Goal: Task Accomplishment & Management: Manage account settings

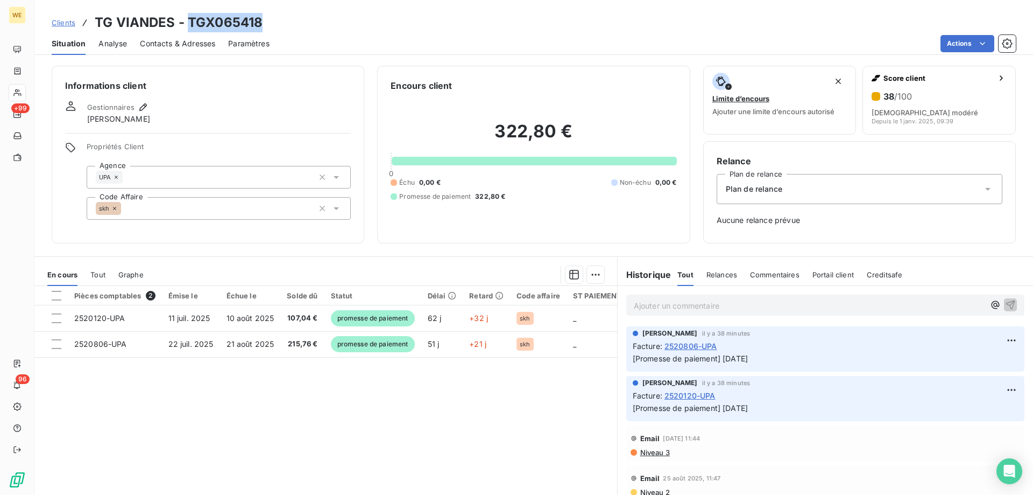
click at [63, 20] on span "Clients" at bounding box center [64, 22] width 24 height 9
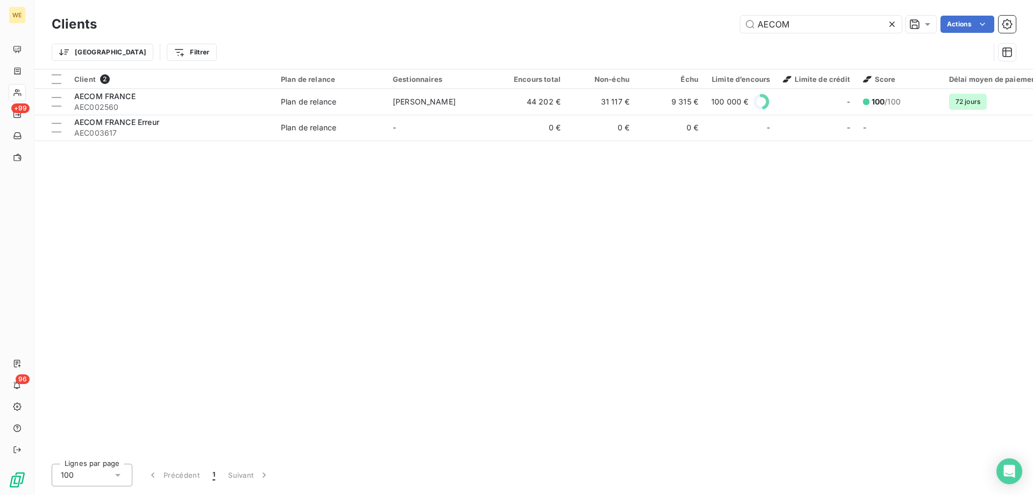
drag, startPoint x: 805, startPoint y: 19, endPoint x: 721, endPoint y: 23, distance: 83.5
click at [722, 21] on div "AECOM Actions" at bounding box center [563, 24] width 906 height 17
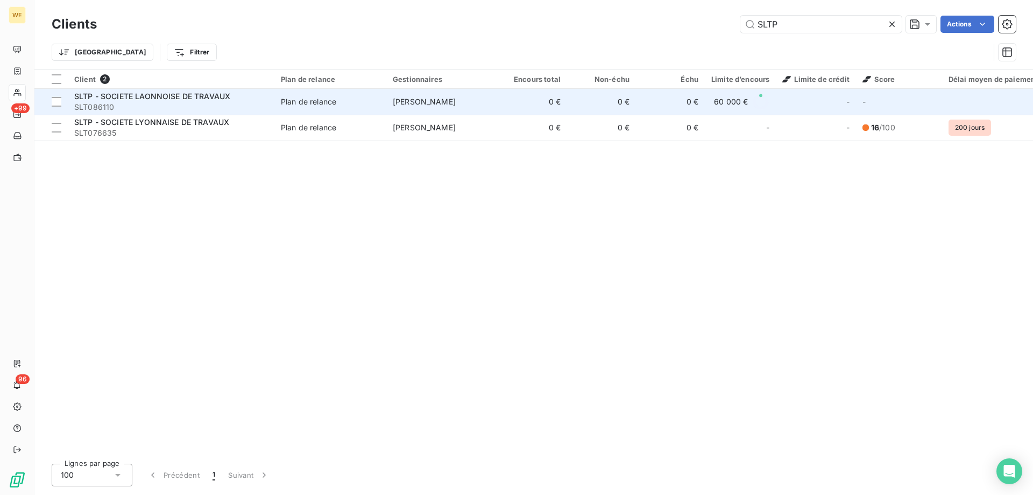
type input "SLTP"
click at [154, 96] on span "SLTP - SOCIETE LAONNOISE DE TRAVAUX" at bounding box center [152, 95] width 156 height 9
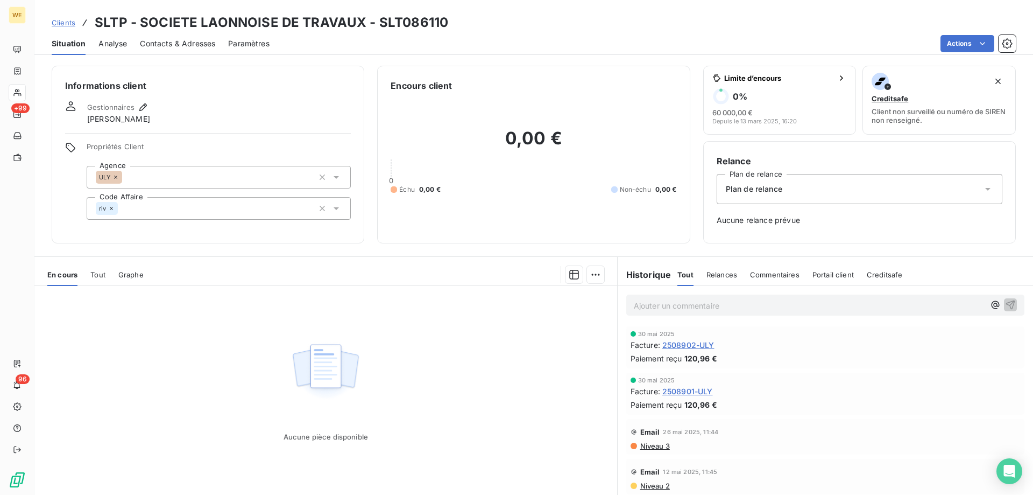
click at [64, 23] on span "Clients" at bounding box center [64, 22] width 24 height 9
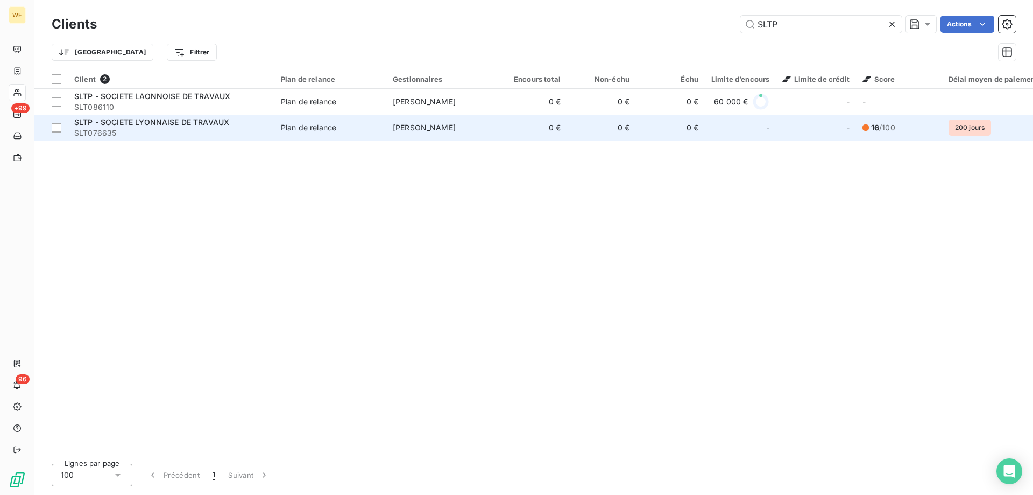
click at [136, 125] on span "SLTP - SOCIETE LYONNAISE DE TRAVAUX" at bounding box center [151, 121] width 155 height 9
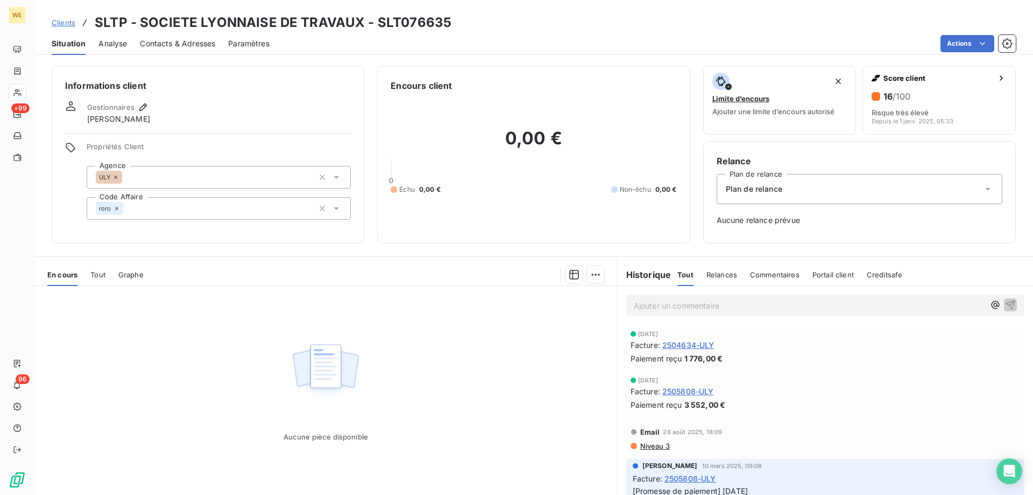
click at [67, 23] on span "Clients" at bounding box center [64, 22] width 24 height 9
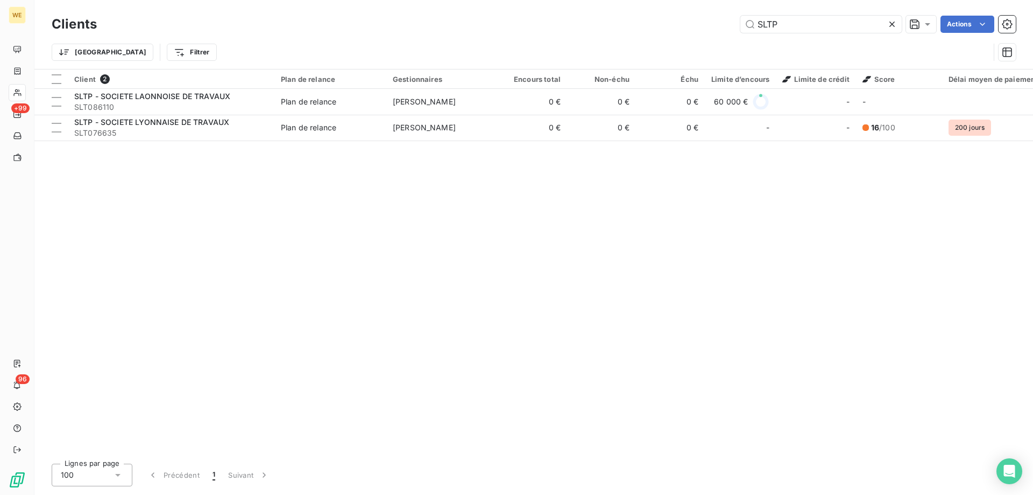
drag, startPoint x: 790, startPoint y: 24, endPoint x: 577, endPoint y: 33, distance: 212.8
click at [580, 34] on div "Clients SLTP Actions" at bounding box center [534, 24] width 965 height 23
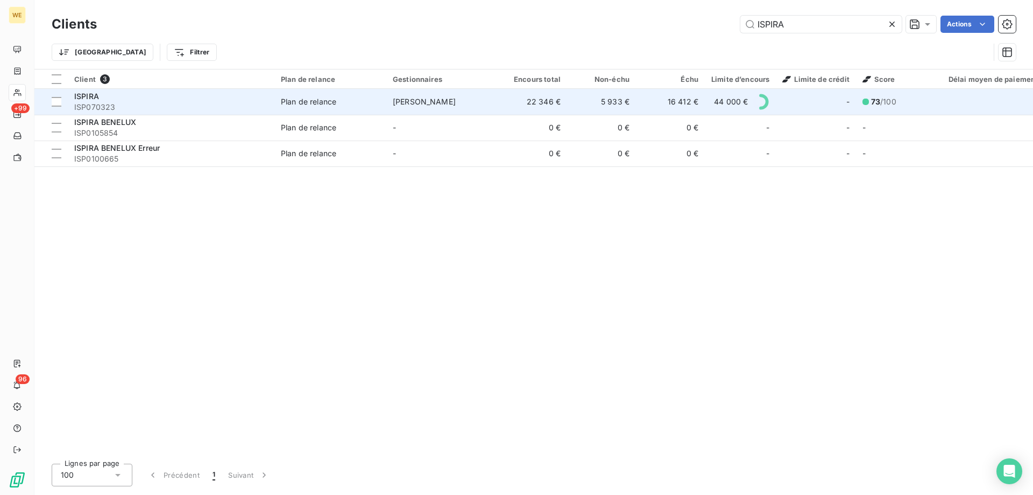
type input "ISPIRA"
click at [107, 96] on div "ISPIRA" at bounding box center [171, 96] width 194 height 11
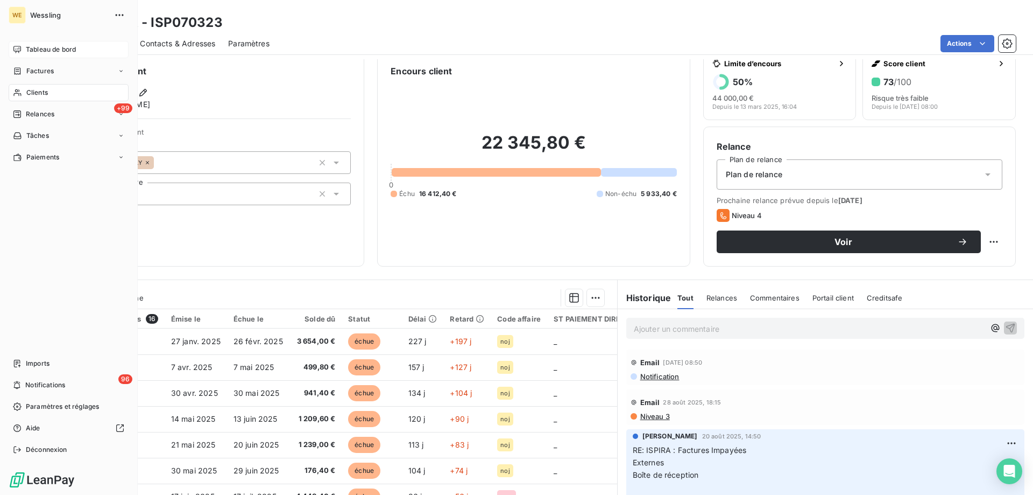
click at [32, 51] on span "Tableau de bord" at bounding box center [51, 50] width 50 height 10
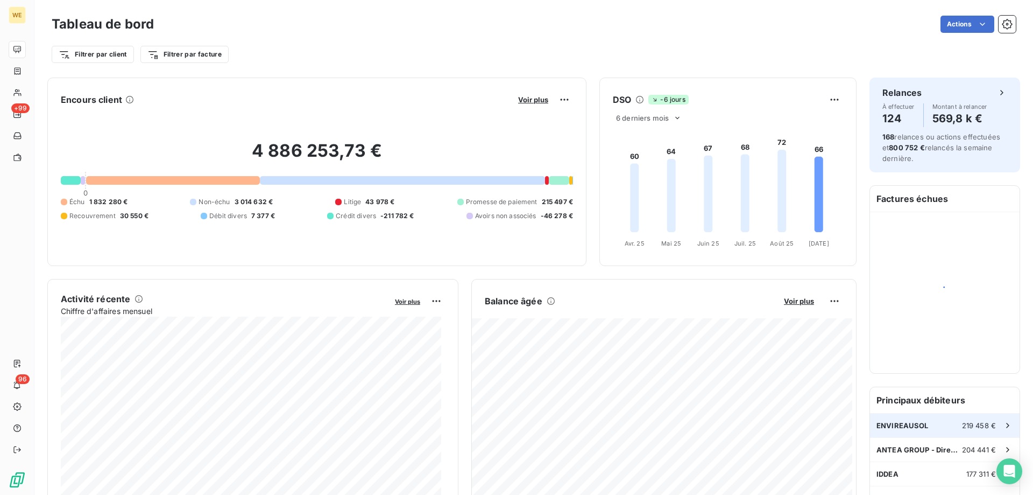
click at [949, 419] on div "ENVIREAUSOL 219 458 €" at bounding box center [945, 425] width 150 height 24
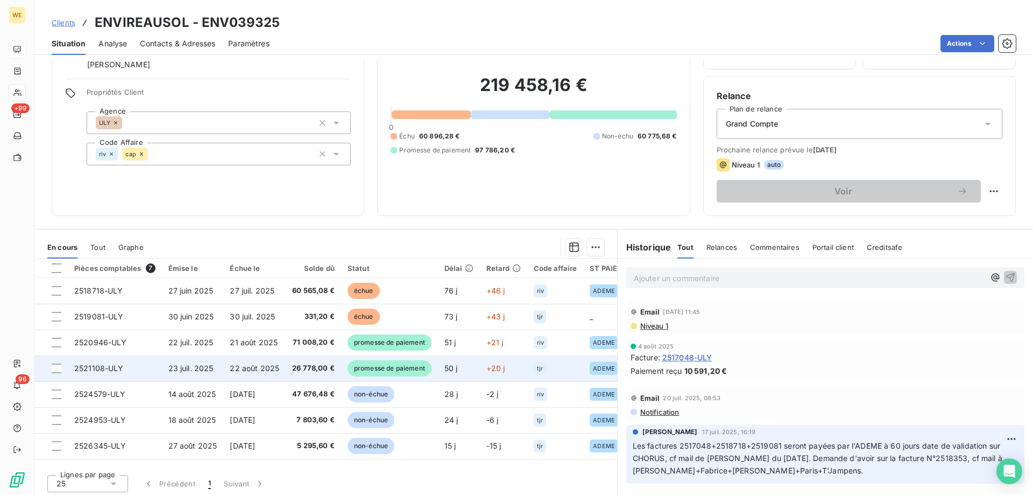
scroll to position [68, 0]
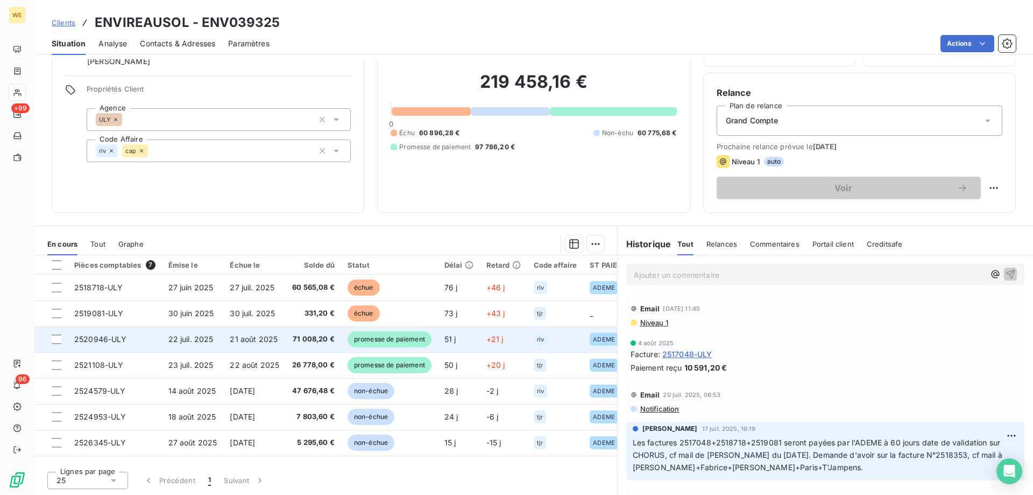
click at [361, 337] on span "promesse de paiement" at bounding box center [390, 339] width 84 height 16
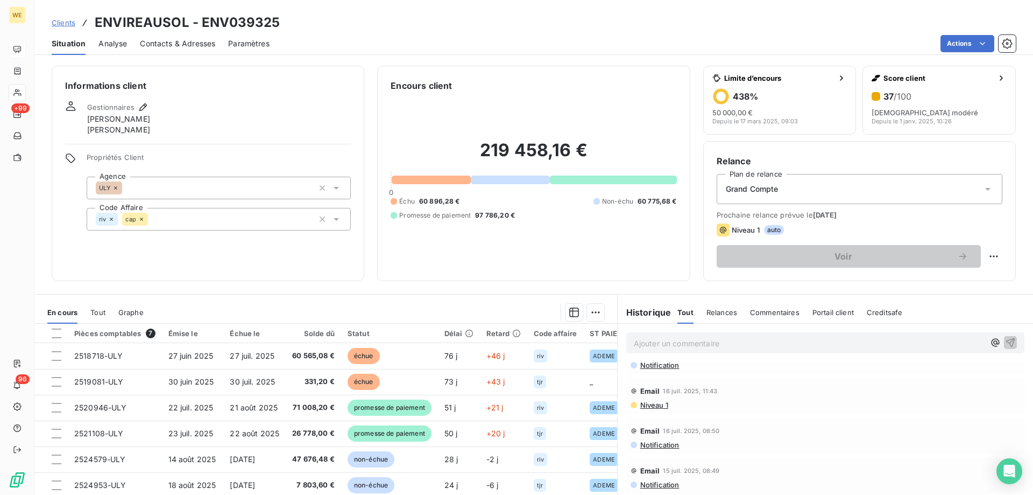
scroll to position [215, 0]
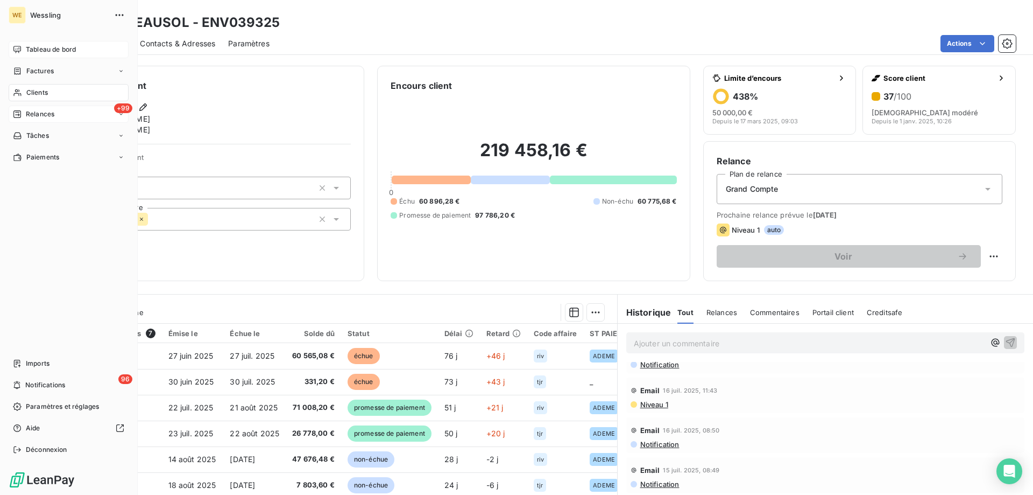
click at [38, 116] on span "Relances" at bounding box center [40, 114] width 29 height 10
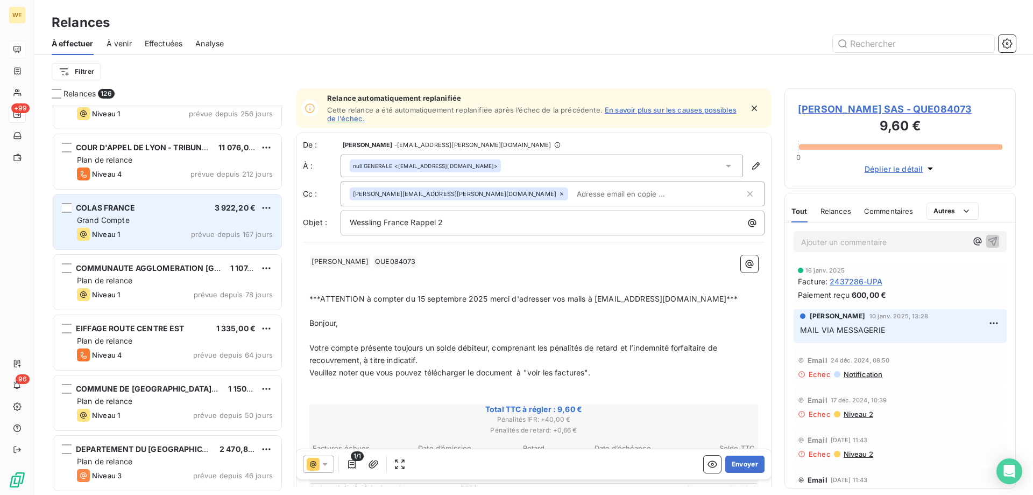
scroll to position [108, 0]
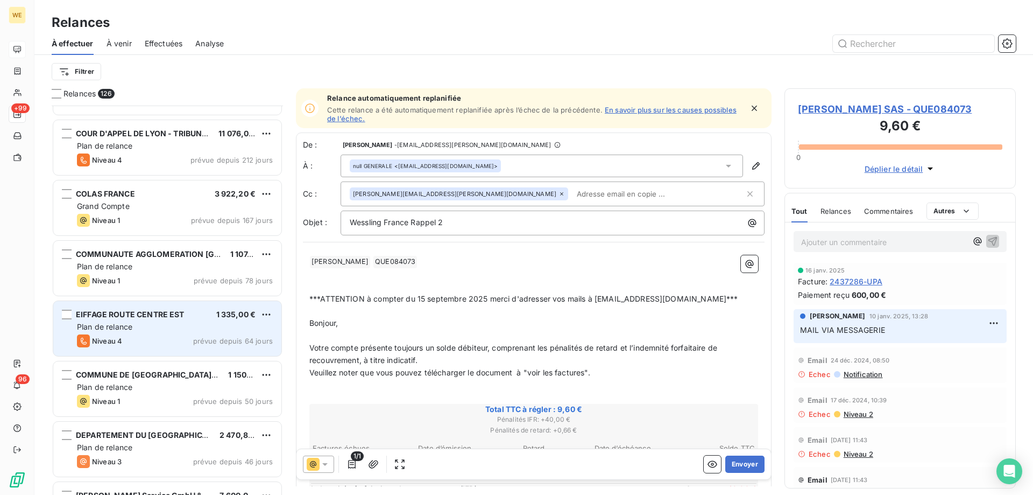
click at [208, 333] on div "EIFFAGE ROUTE CENTRE EST 1 335,00 € Plan de relance Niveau 4 prévue depuis 64 j…" at bounding box center [167, 328] width 228 height 55
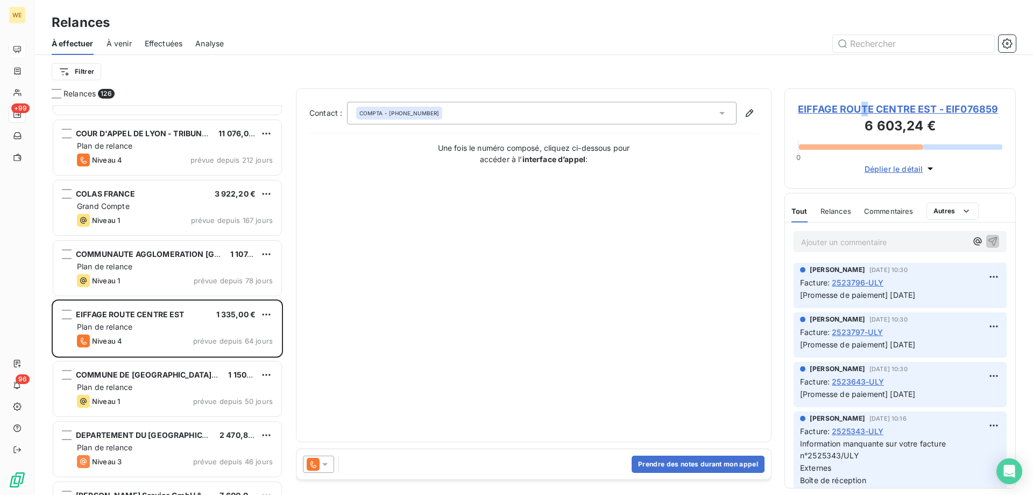
click at [864, 107] on span "EIFFAGE ROUTE CENTRE EST - EIF076859" at bounding box center [900, 109] width 205 height 15
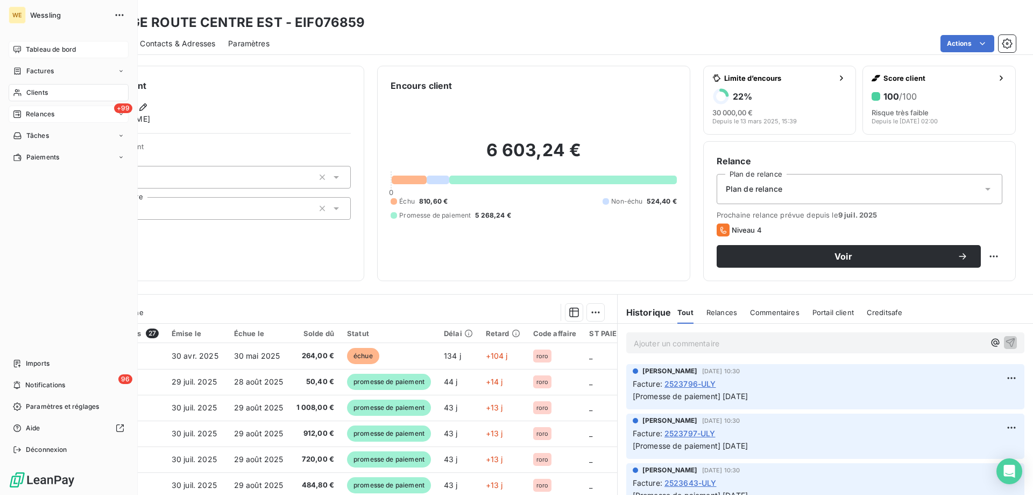
click at [34, 112] on span "Relances" at bounding box center [40, 114] width 29 height 10
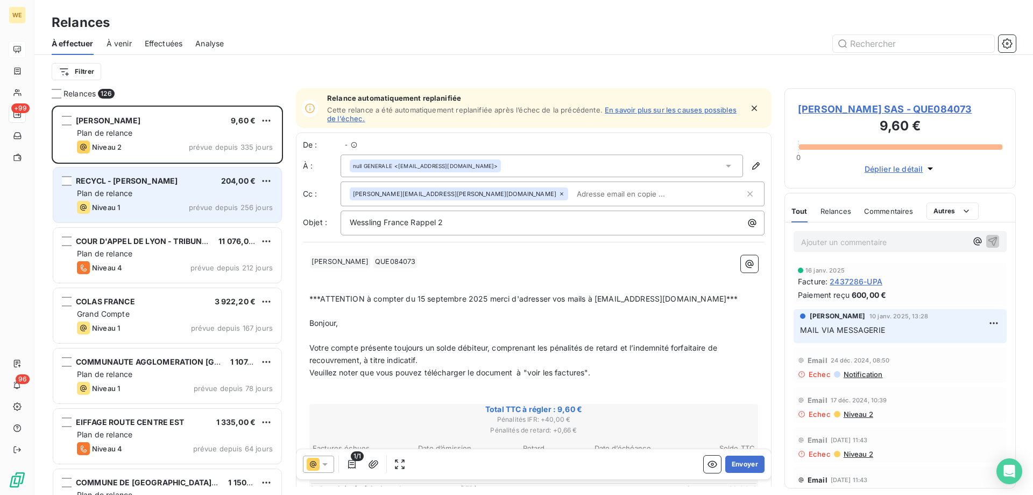
scroll to position [381, 223]
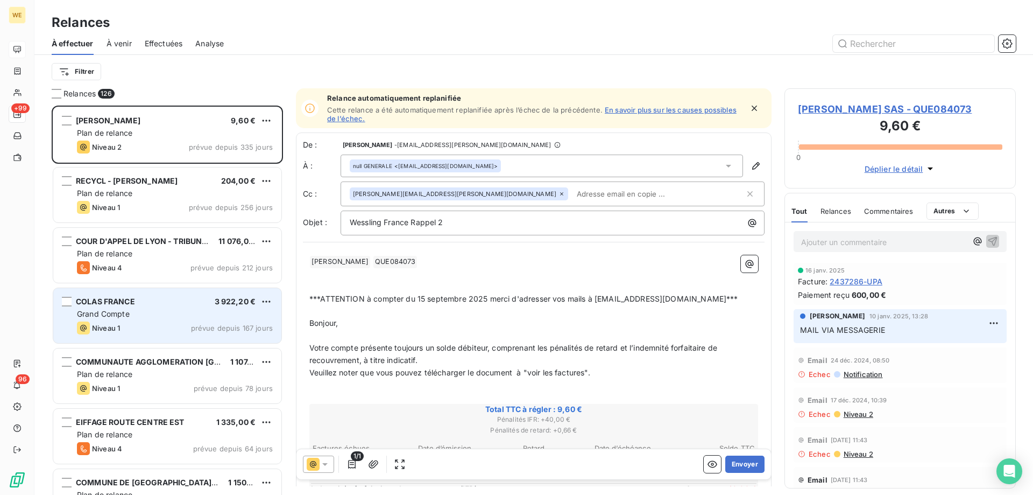
click at [152, 312] on div "Grand Compte" at bounding box center [175, 313] width 196 height 11
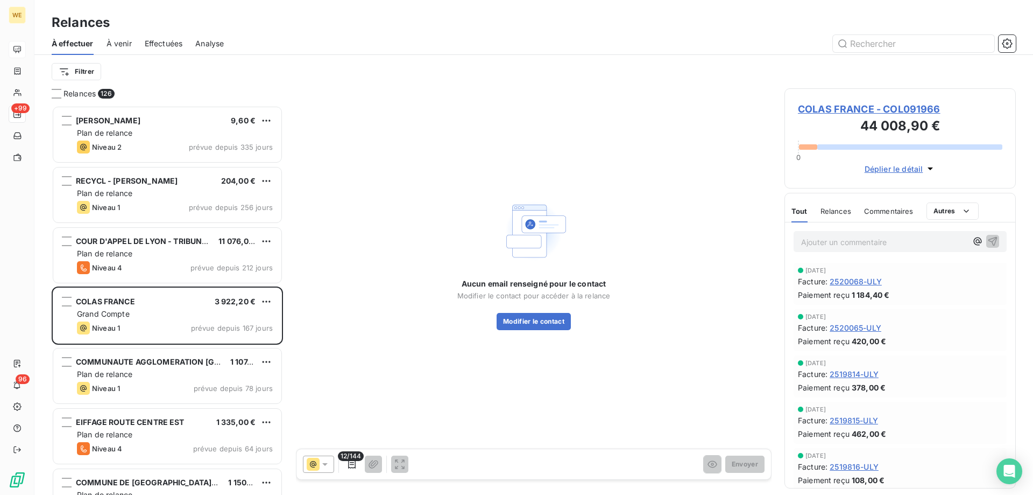
click at [893, 109] on span "COLAS FRANCE - COL091966" at bounding box center [900, 109] width 205 height 15
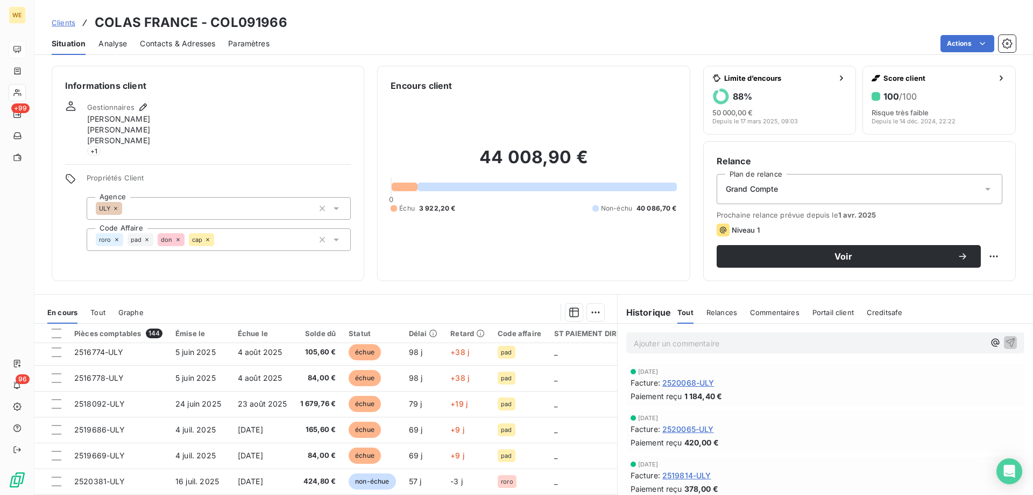
scroll to position [108, 0]
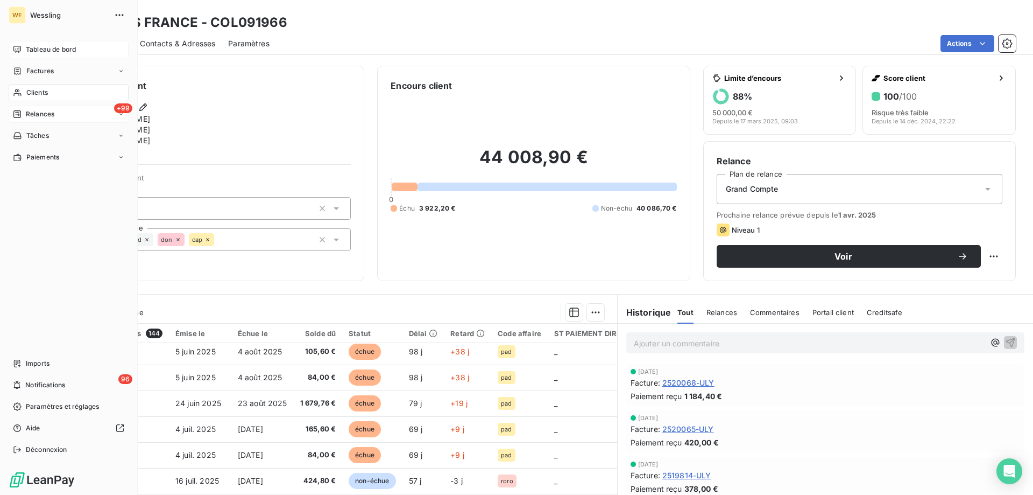
click at [47, 116] on span "Relances" at bounding box center [40, 114] width 29 height 10
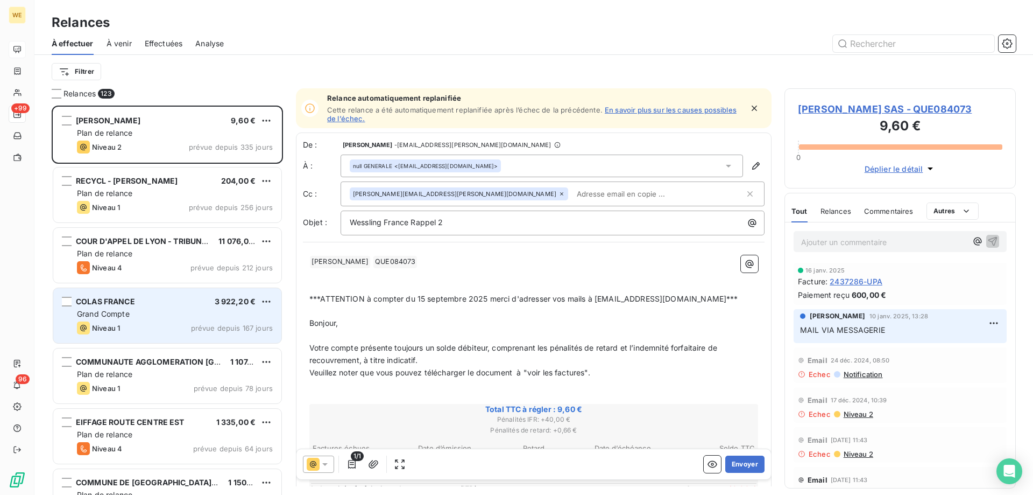
scroll to position [381, 223]
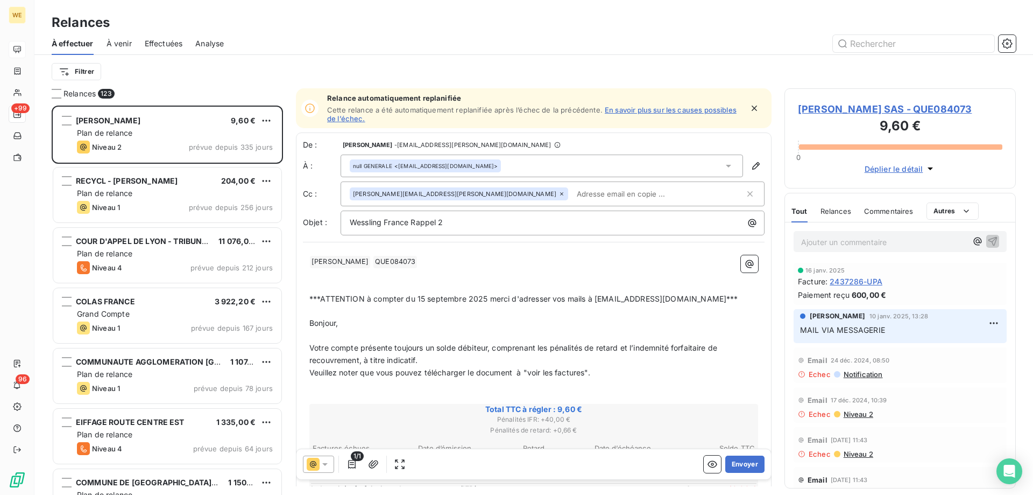
click at [330, 468] on div at bounding box center [318, 463] width 31 height 17
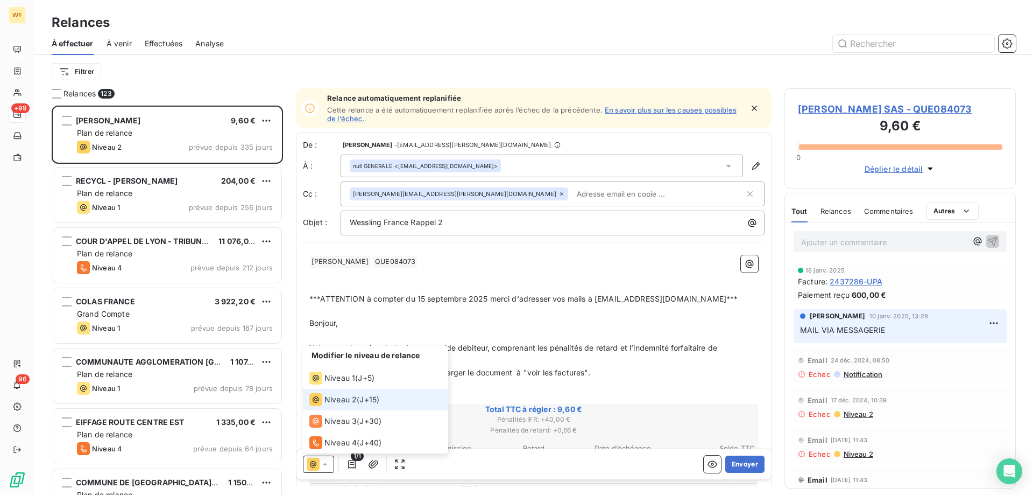
click at [330, 468] on div at bounding box center [318, 463] width 31 height 17
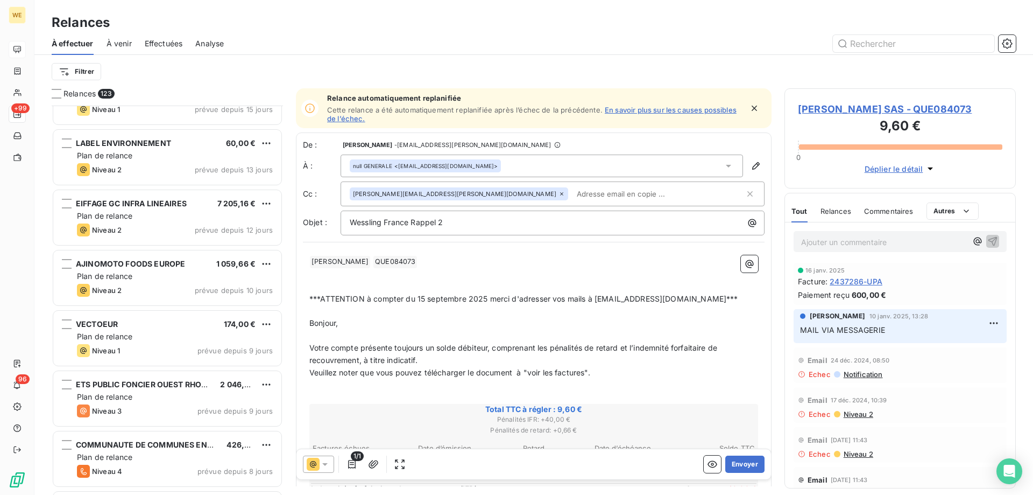
scroll to position [593, 0]
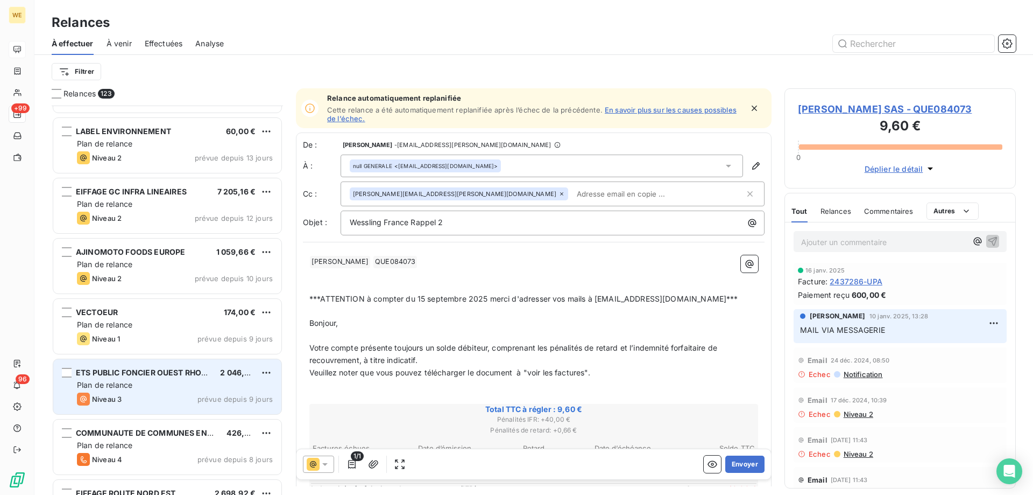
click at [188, 375] on span "ETS PUBLIC FONCIER OUEST RHONE ALPE" at bounding box center [155, 372] width 158 height 9
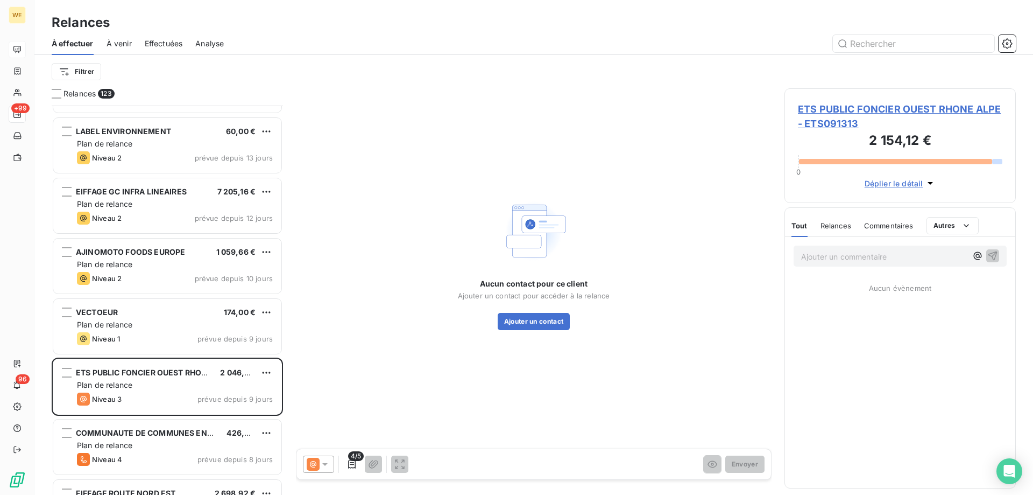
click at [886, 114] on span "ETS PUBLIC FONCIER OUEST RHONE ALPE - ETS091313" at bounding box center [900, 116] width 205 height 29
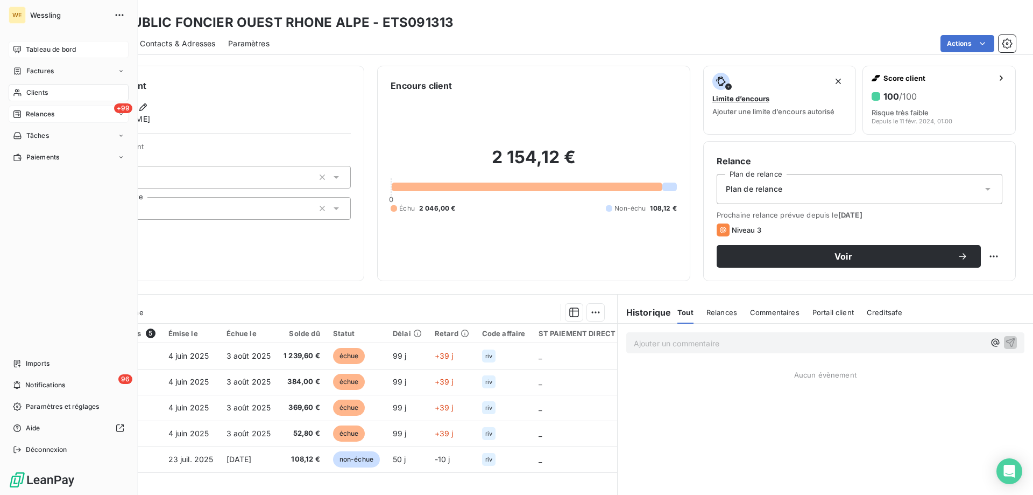
click at [36, 118] on span "Relances" at bounding box center [40, 114] width 29 height 10
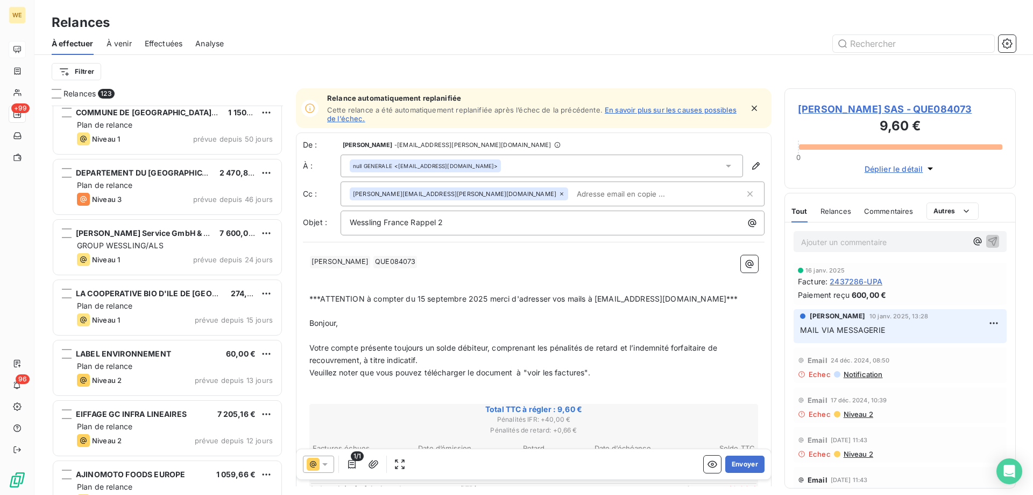
scroll to position [377, 0]
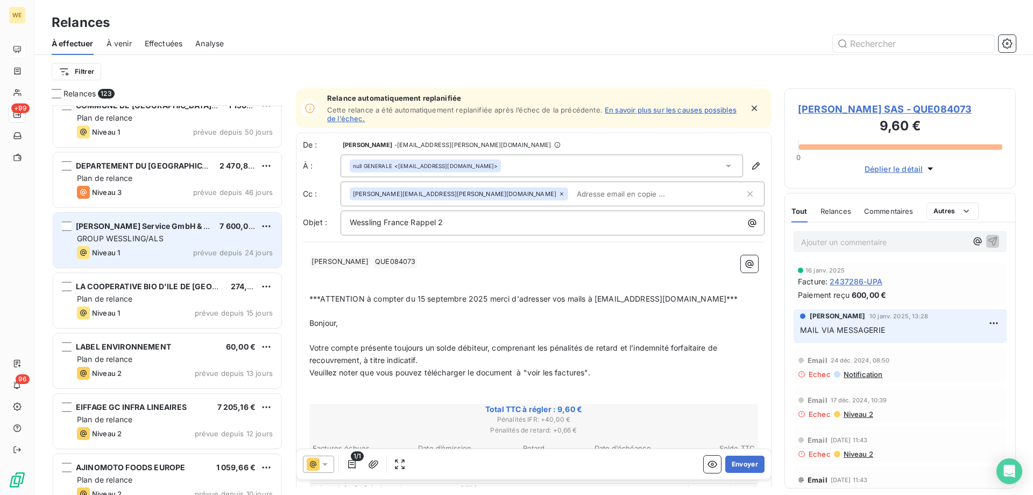
click at [159, 235] on span "GROUP WESSLING/ALS" at bounding box center [120, 238] width 87 height 9
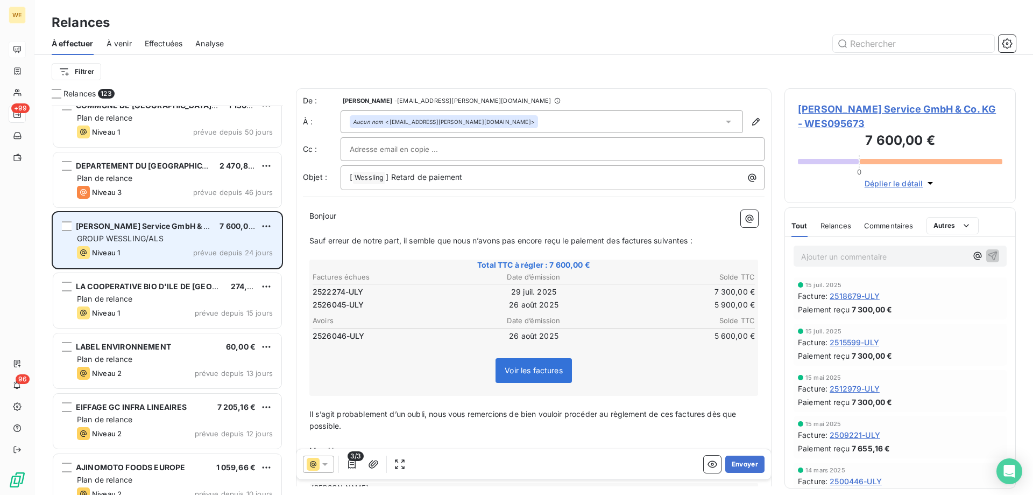
scroll to position [431, 0]
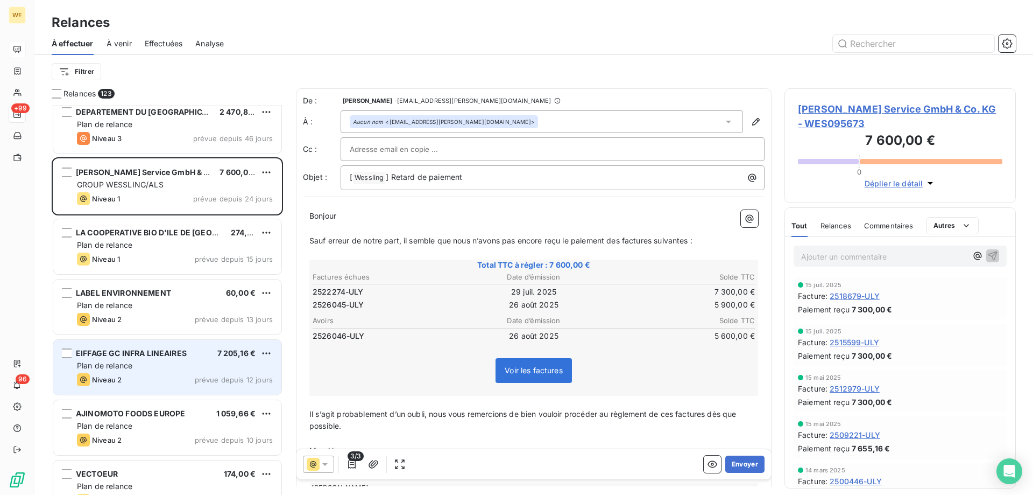
click at [187, 369] on div "Plan de relance" at bounding box center [175, 365] width 196 height 11
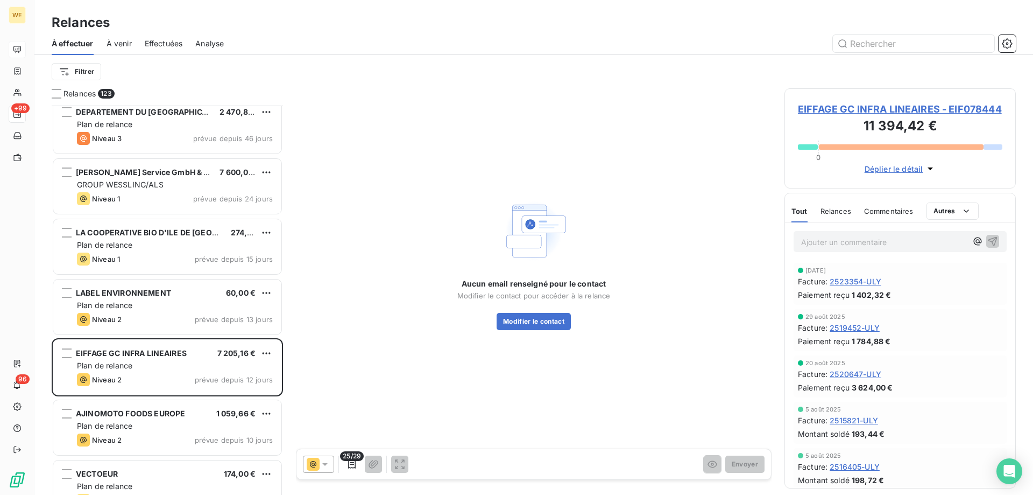
click at [846, 107] on span "EIFFAGE GC INFRA LINEAIRES - EIF078444" at bounding box center [900, 109] width 205 height 15
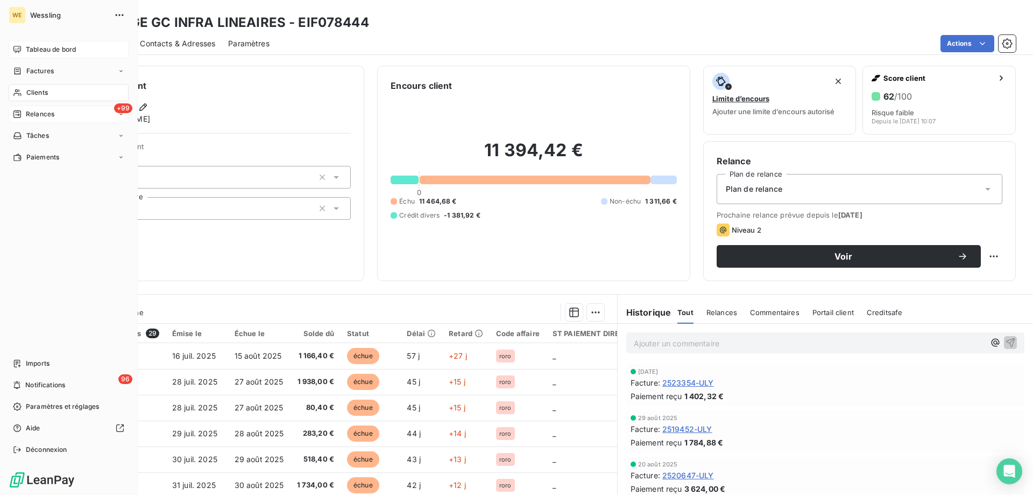
click at [48, 110] on span "Relances" at bounding box center [40, 114] width 29 height 10
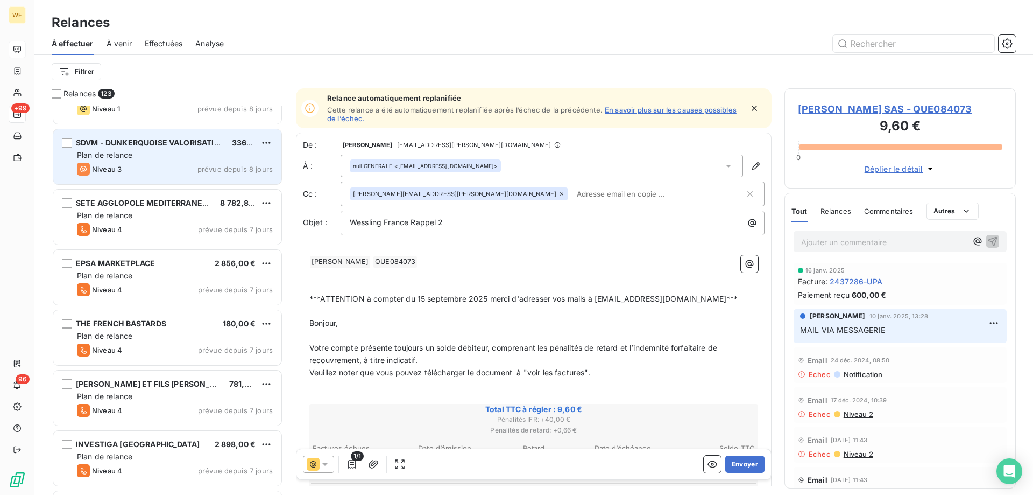
scroll to position [1185, 0]
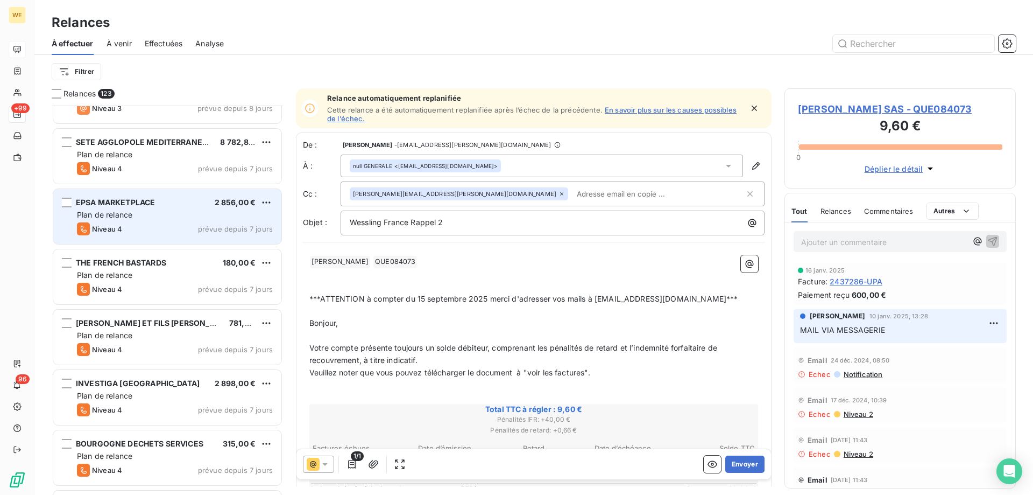
click at [153, 222] on div "EPSA MARKETPLACE 2 856,00 € Plan de relance Niveau 4 prévue depuis 7 jours" at bounding box center [167, 216] width 228 height 55
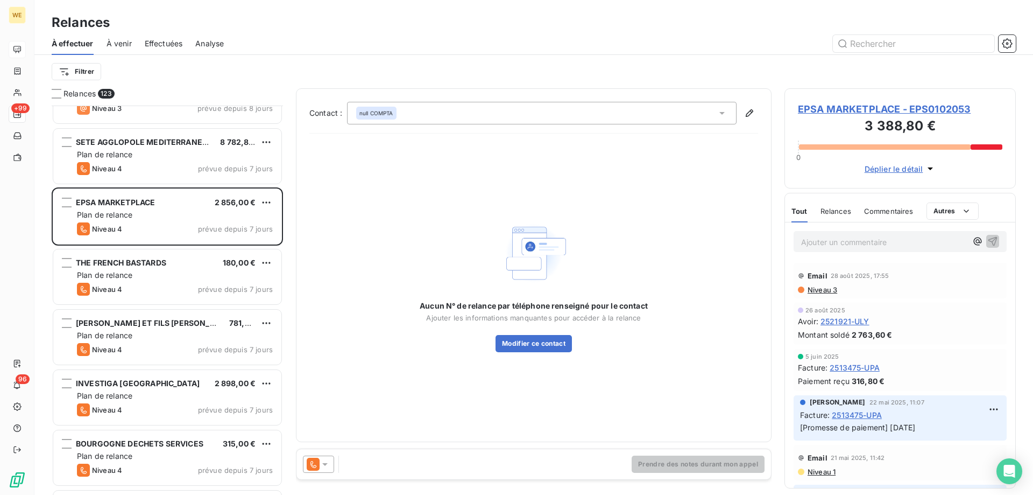
click at [836, 109] on span "EPSA MARKETPLACE - EPS0102053" at bounding box center [900, 109] width 205 height 15
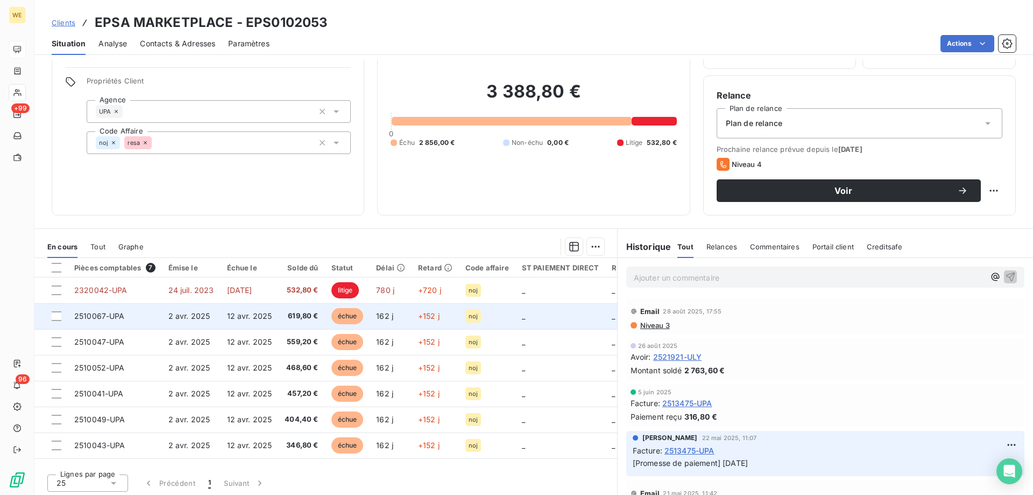
scroll to position [68, 0]
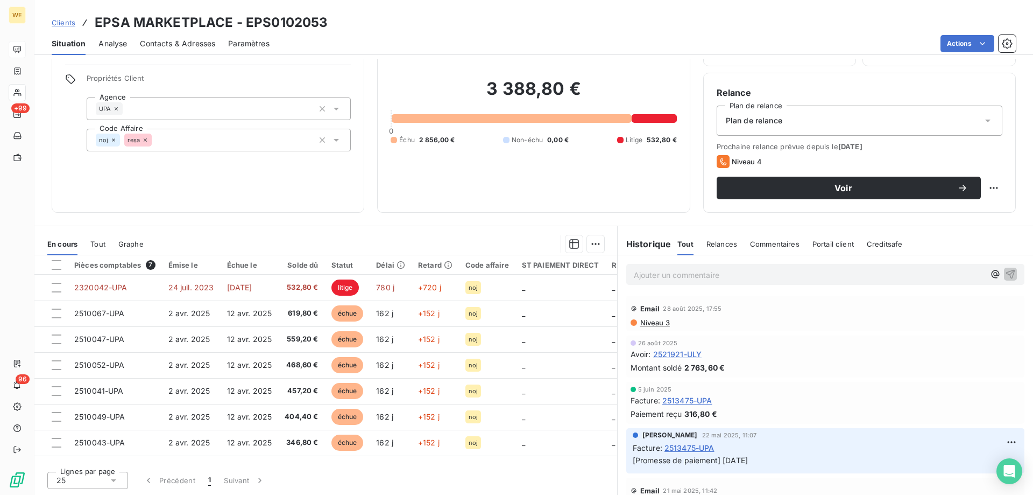
click at [65, 22] on span "Clients" at bounding box center [64, 22] width 24 height 9
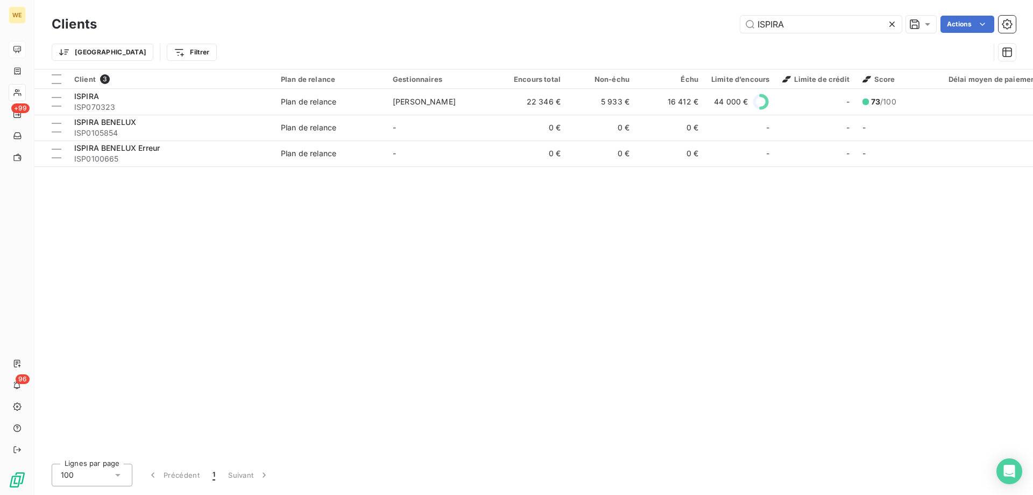
drag, startPoint x: 804, startPoint y: 21, endPoint x: 658, endPoint y: 34, distance: 145.9
click at [682, 34] on div "Clients ISPIRA Actions" at bounding box center [534, 24] width 965 height 23
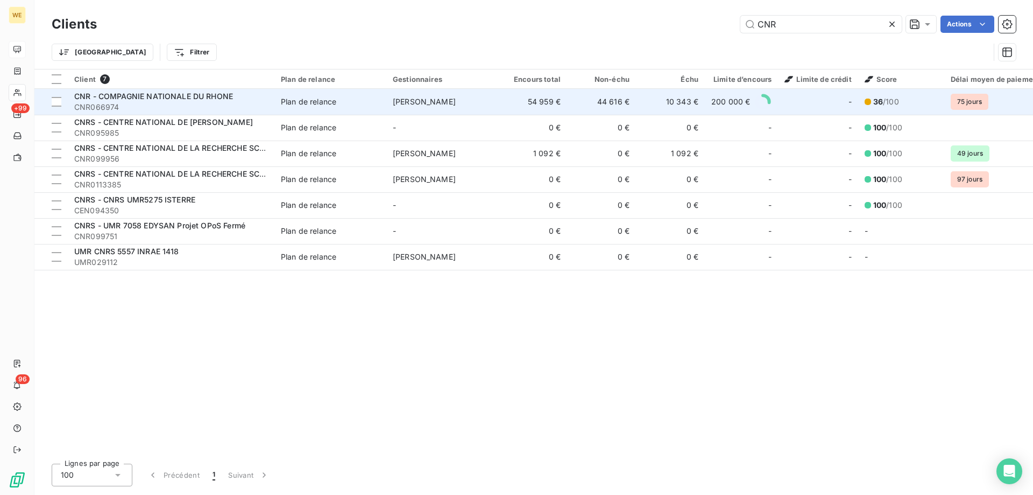
type input "CNR"
click at [175, 94] on span "CNR - COMPAGNIE NATIONALE DU RHONE" at bounding box center [153, 95] width 159 height 9
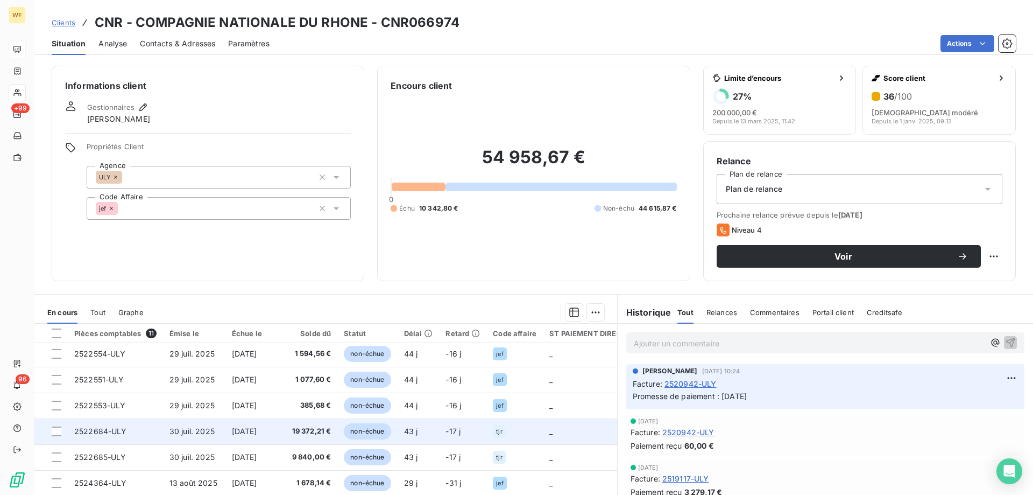
scroll to position [101, 0]
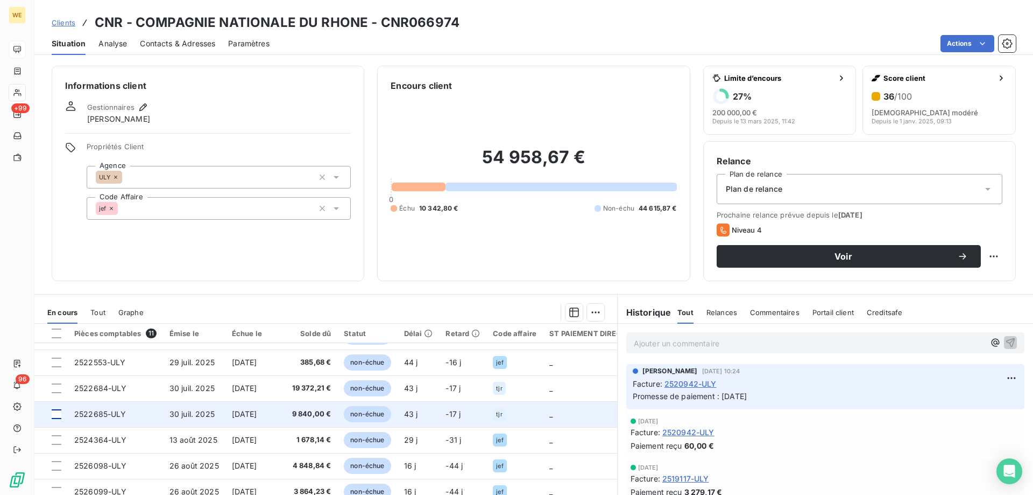
click at [57, 412] on div at bounding box center [57, 414] width 10 height 10
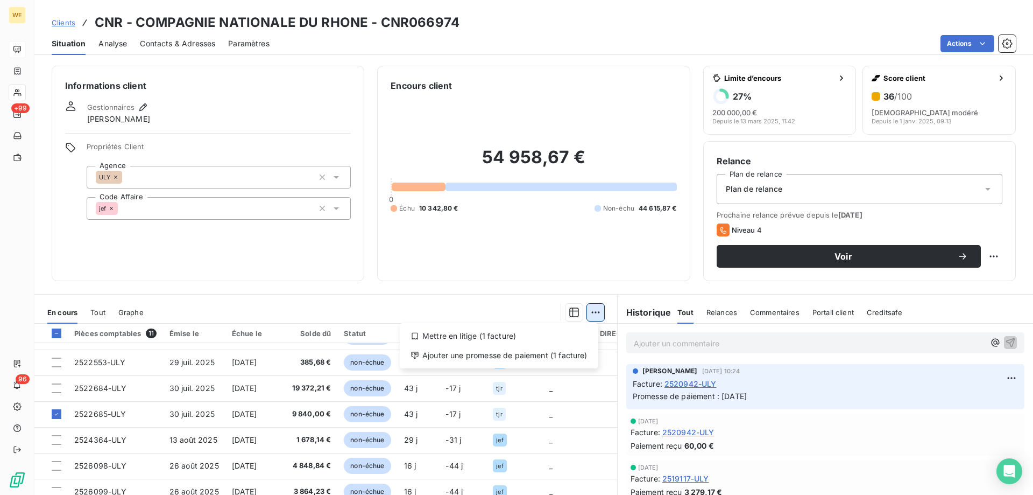
click at [596, 314] on html "WE +99 96 Clients CNR - COMPAGNIE NATIONALE DU RHONE - CNR066974 Situation Anal…" at bounding box center [516, 247] width 1033 height 495
click at [520, 357] on div "Ajouter une promesse de paiement (1 facture)" at bounding box center [499, 355] width 190 height 17
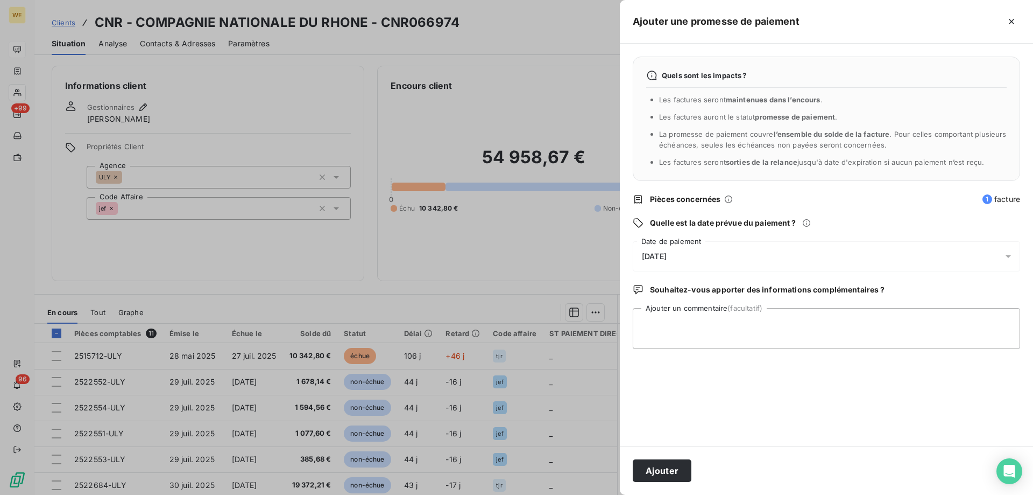
click at [706, 259] on div "[DATE]" at bounding box center [827, 256] width 388 height 30
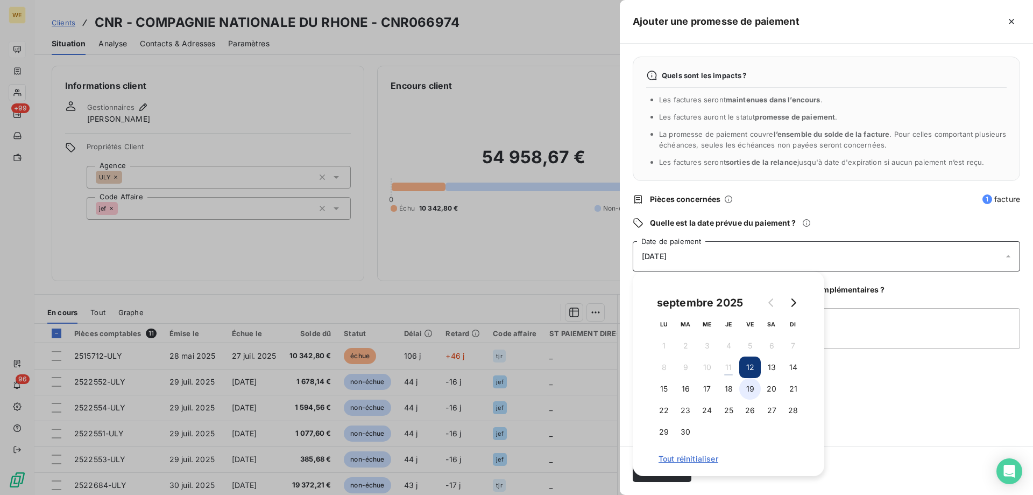
click at [753, 386] on button "19" at bounding box center [751, 389] width 22 height 22
click at [865, 333] on textarea "Ajouter un commentaire (facultatif)" at bounding box center [827, 328] width 388 height 41
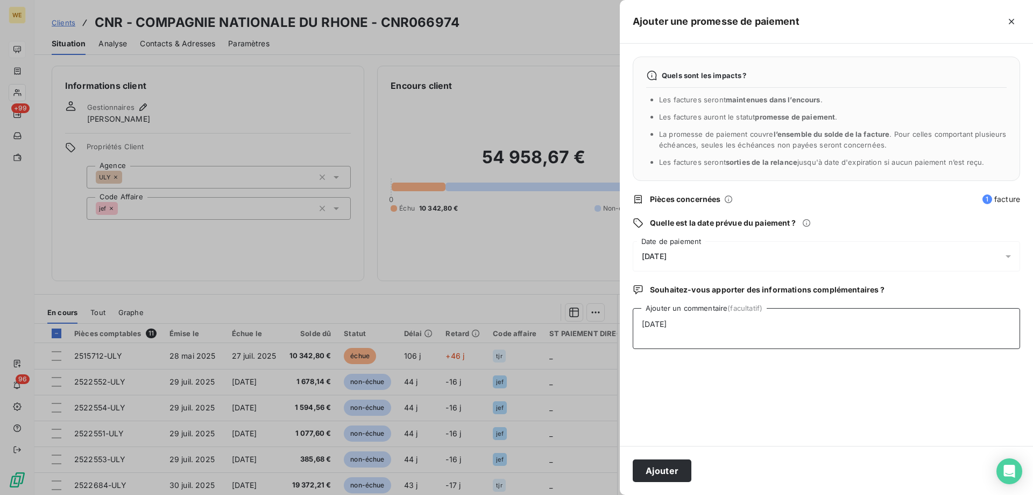
type textarea "[DATE]"
click at [816, 417] on div "Quels sont les impacts ? Les factures seront maintenues dans l’encours . Les fa…" at bounding box center [826, 245] width 413 height 402
click at [688, 468] on button "Ajouter" at bounding box center [662, 470] width 59 height 23
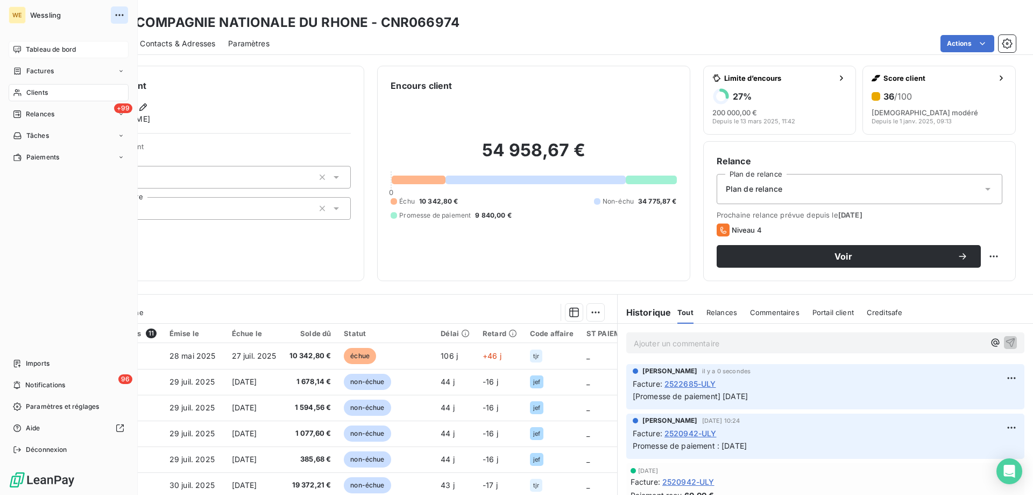
click at [119, 16] on icon "button" at bounding box center [119, 15] width 11 height 11
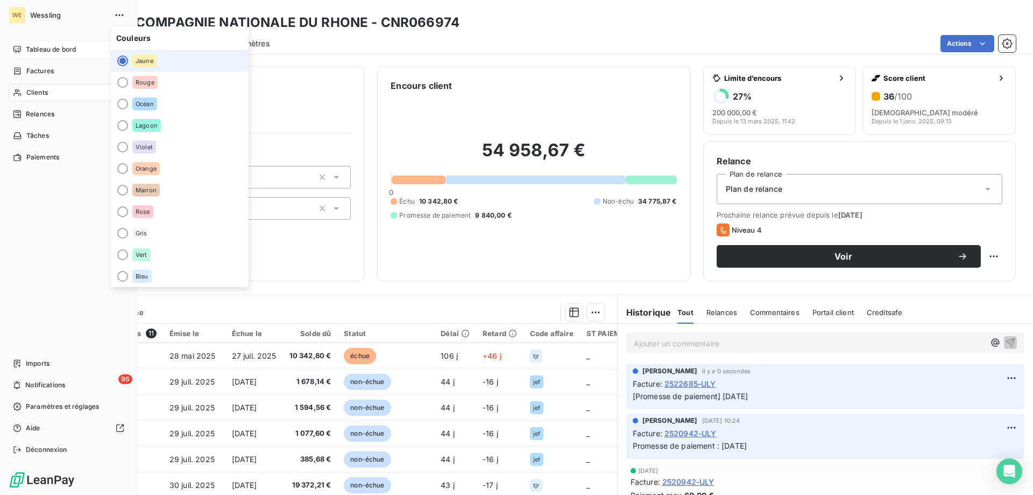
click at [52, 17] on span "Wessling" at bounding box center [69, 15] width 78 height 9
click at [62, 54] on span "Tableau de bord" at bounding box center [51, 50] width 50 height 10
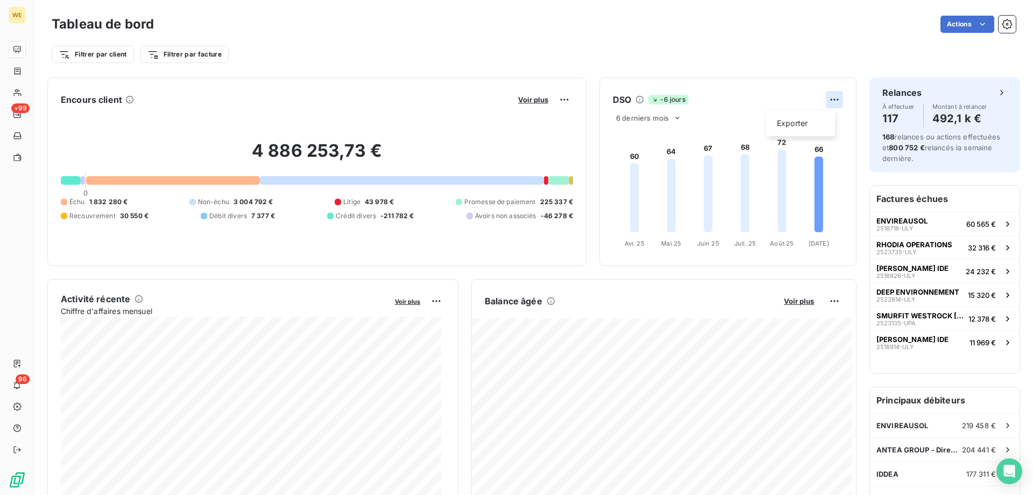
click at [821, 98] on html "WE +99 96 Tableau de bord Actions Filtrer par client Filtrer par facture Encour…" at bounding box center [516, 247] width 1033 height 495
click at [827, 299] on html "WE +99 96 Tableau de bord Actions Filtrer par client Filtrer par facture Encour…" at bounding box center [516, 247] width 1033 height 495
click at [785, 298] on span "Voir plus" at bounding box center [799, 301] width 30 height 9
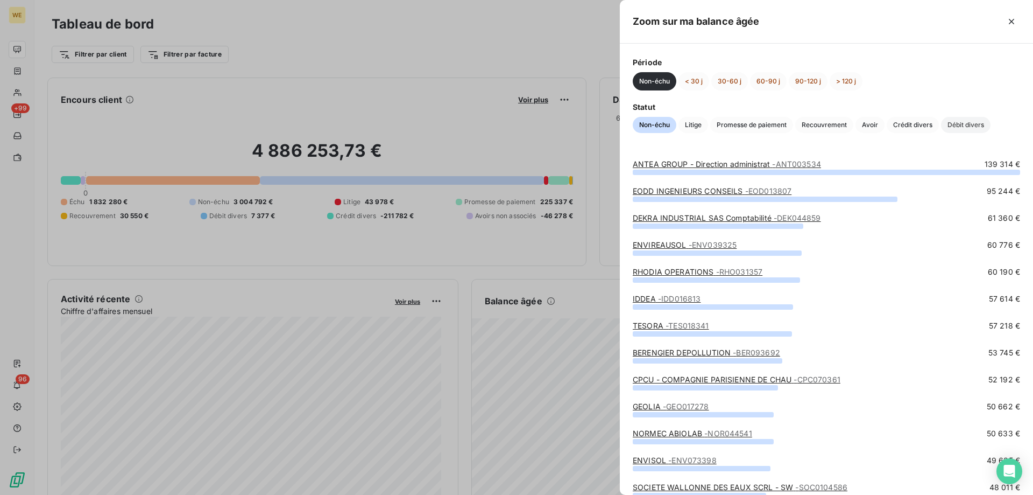
click at [964, 124] on span "Débit divers" at bounding box center [966, 125] width 50 height 16
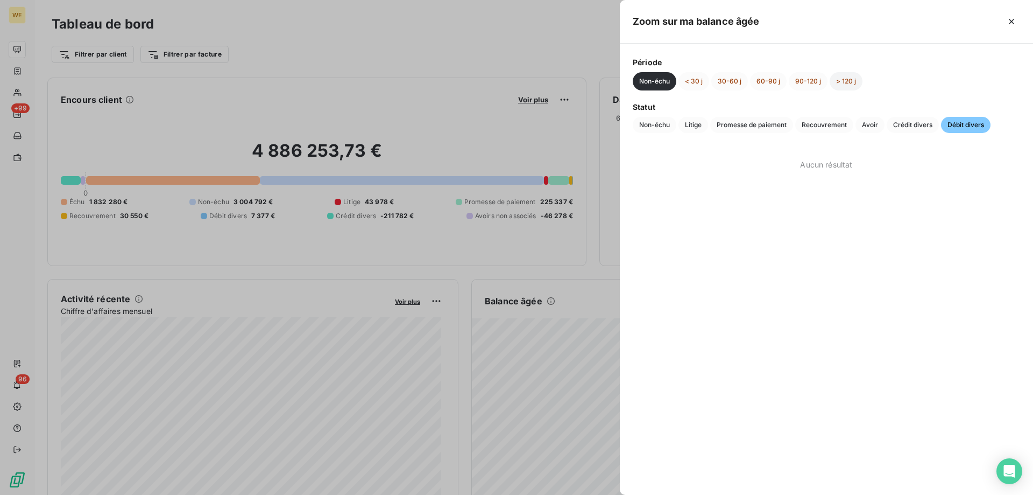
click at [842, 79] on button "> 120 j" at bounding box center [846, 81] width 33 height 18
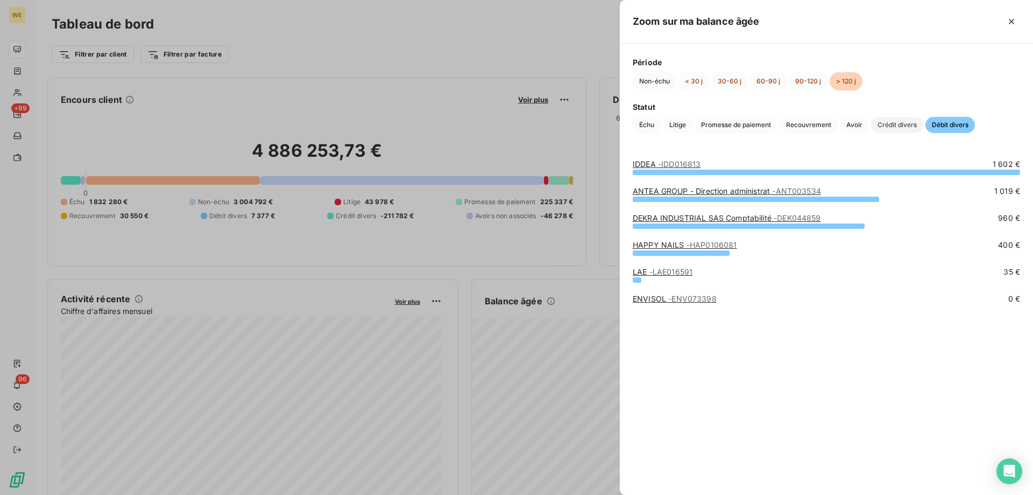
click at [884, 125] on span "Crédit divers" at bounding box center [897, 125] width 52 height 16
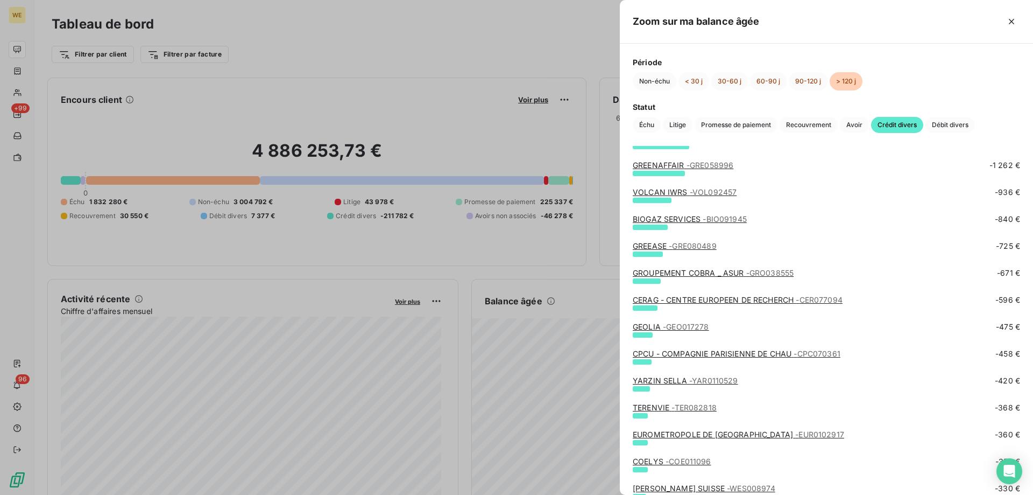
scroll to position [336, 0]
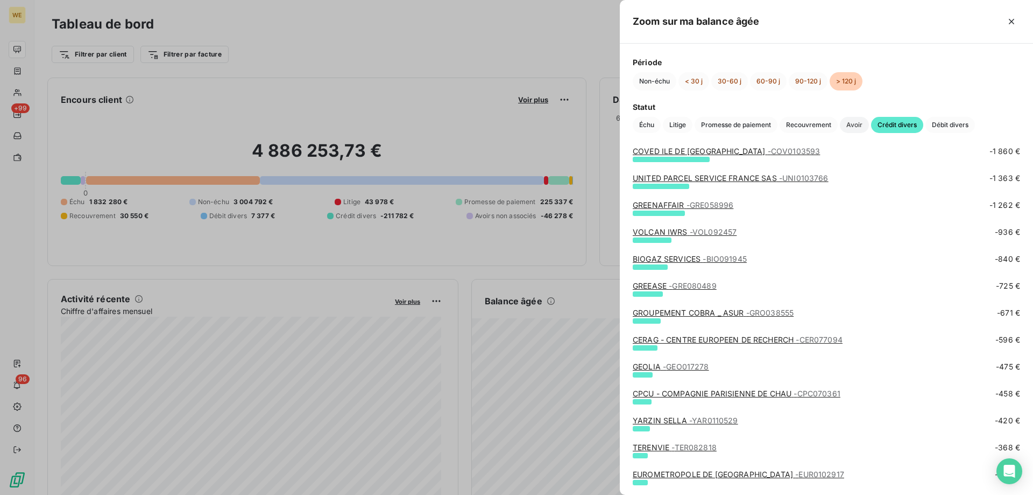
click at [858, 128] on span "Avoir" at bounding box center [854, 125] width 29 height 16
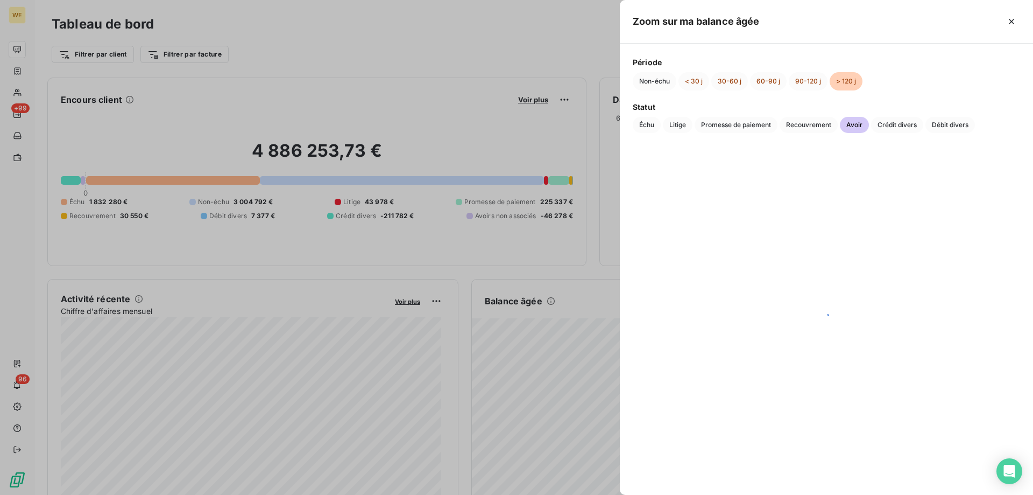
scroll to position [0, 0]
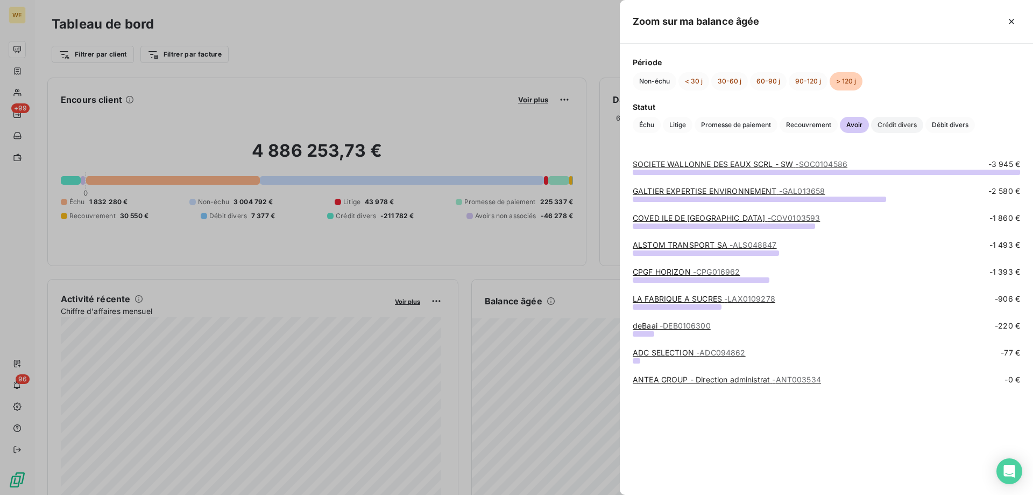
click at [882, 123] on span "Crédit divers" at bounding box center [897, 125] width 52 height 16
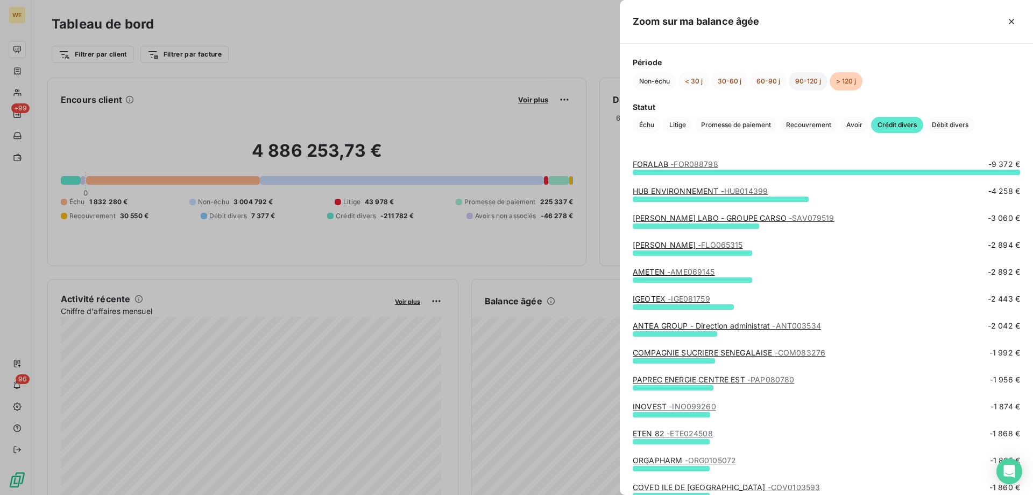
click at [808, 85] on button "90-120 j" at bounding box center [808, 81] width 39 height 18
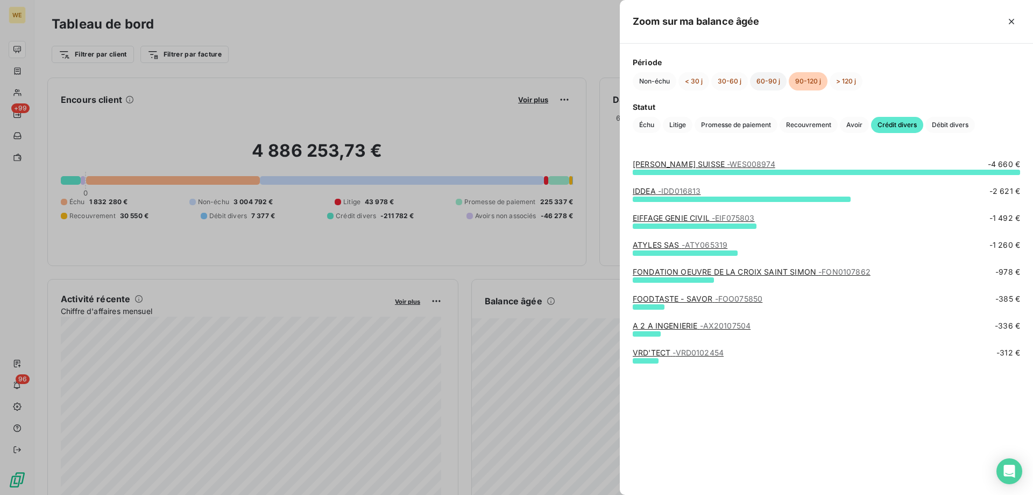
click at [765, 85] on button "60-90 j" at bounding box center [768, 81] width 37 height 18
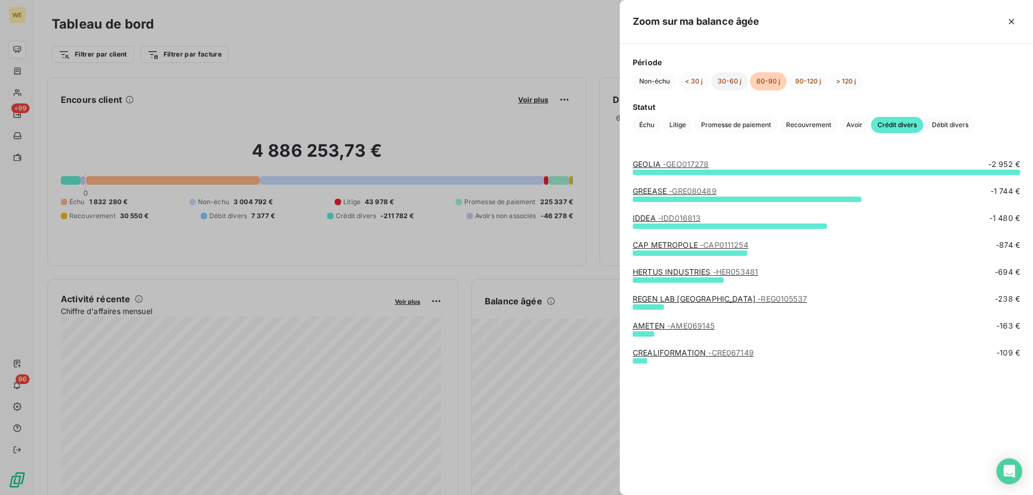
click at [733, 82] on button "30-60 j" at bounding box center [730, 81] width 37 height 18
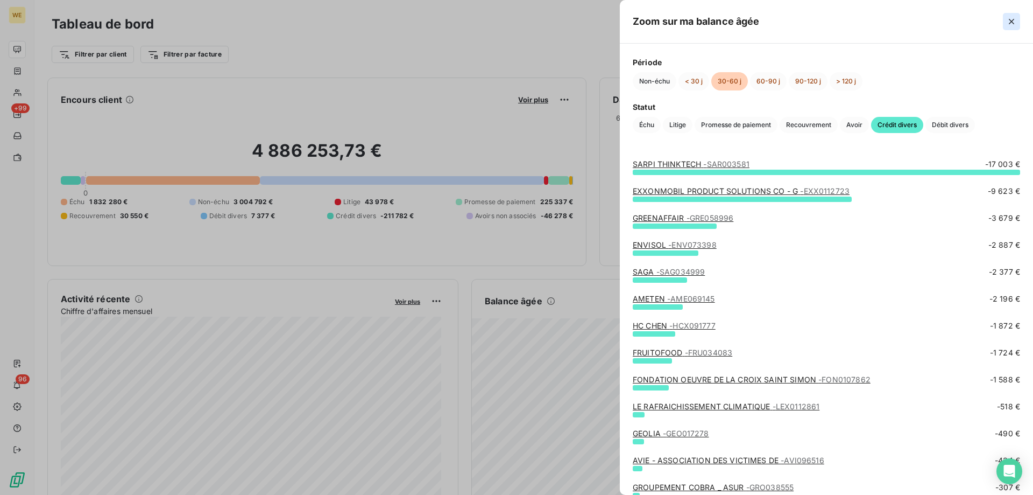
click at [1014, 20] on icon "button" at bounding box center [1011, 21] width 11 height 11
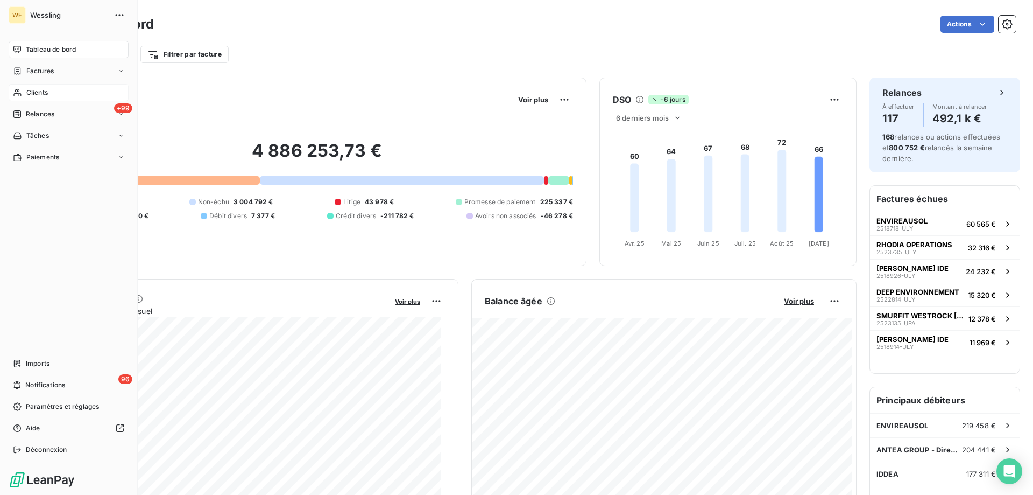
click at [41, 94] on span "Clients" at bounding box center [37, 93] width 22 height 10
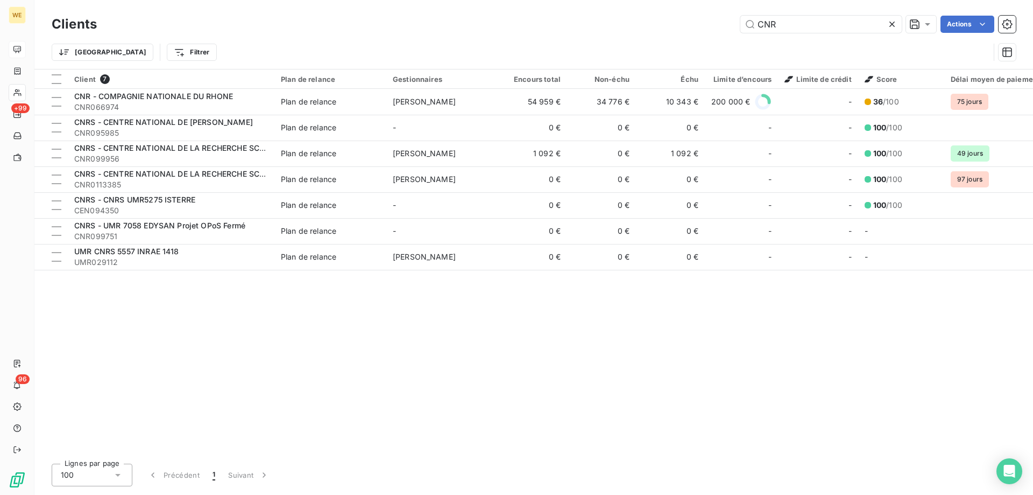
drag, startPoint x: 807, startPoint y: 22, endPoint x: 646, endPoint y: 9, distance: 160.9
click at [654, 10] on div "Clients CNR Actions Trier Filtrer" at bounding box center [533, 34] width 999 height 69
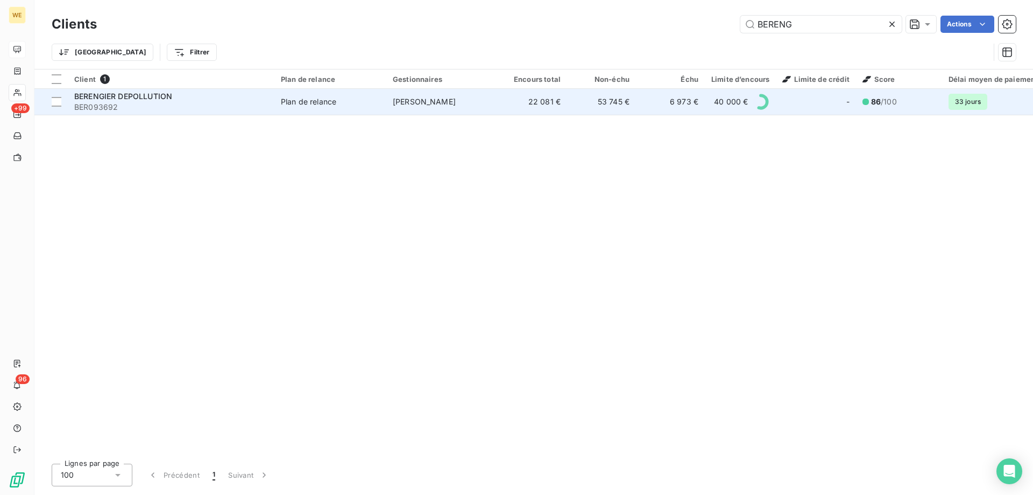
type input "BERENG"
click at [136, 96] on span "BERENGIER DEPOLLUTION" at bounding box center [123, 95] width 98 height 9
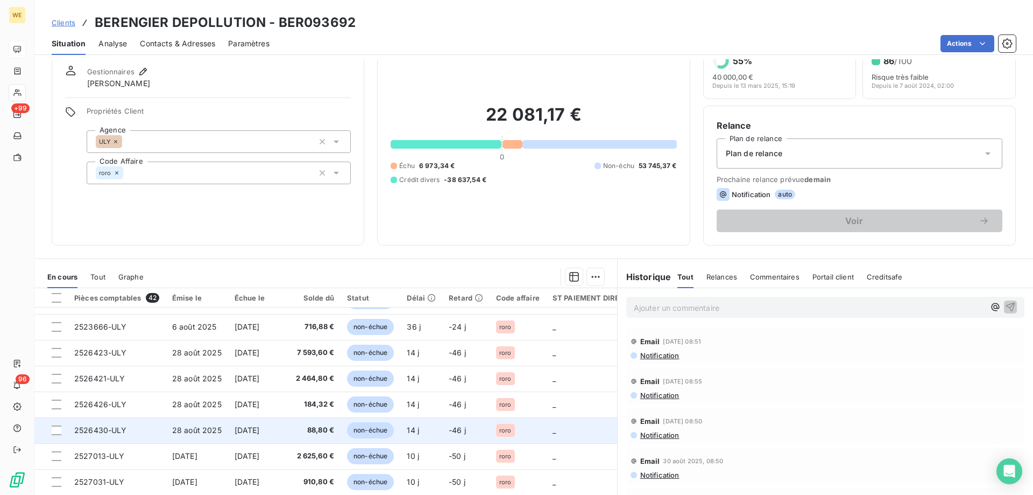
scroll to position [68, 0]
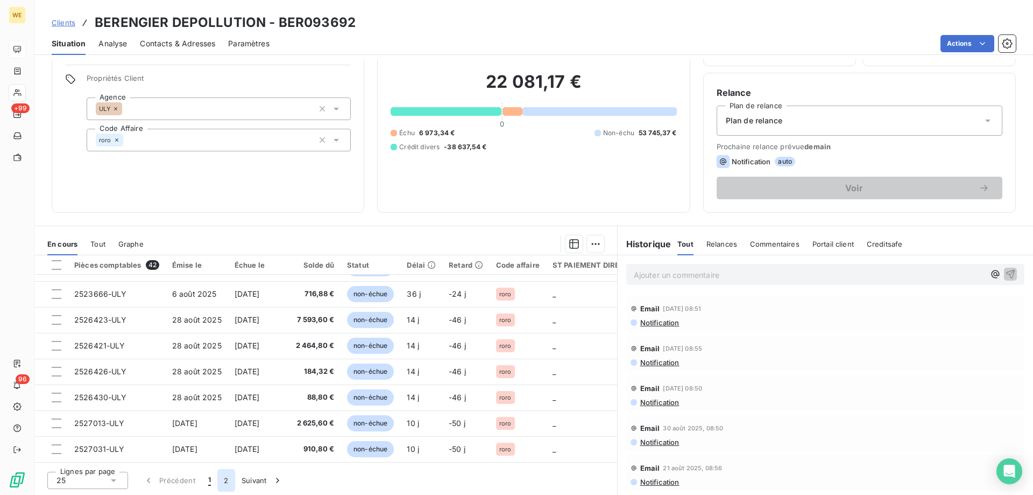
click at [228, 483] on button "2" at bounding box center [225, 480] width 17 height 23
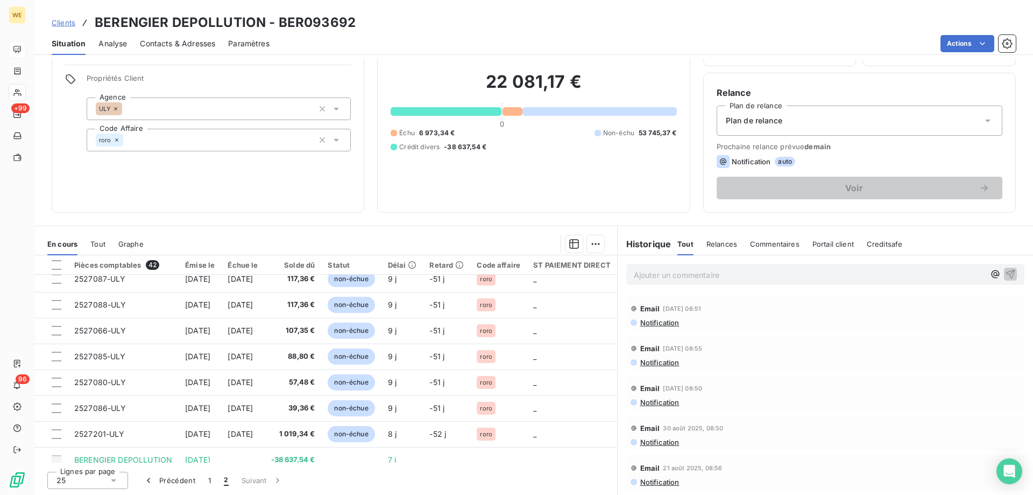
scroll to position [256, 0]
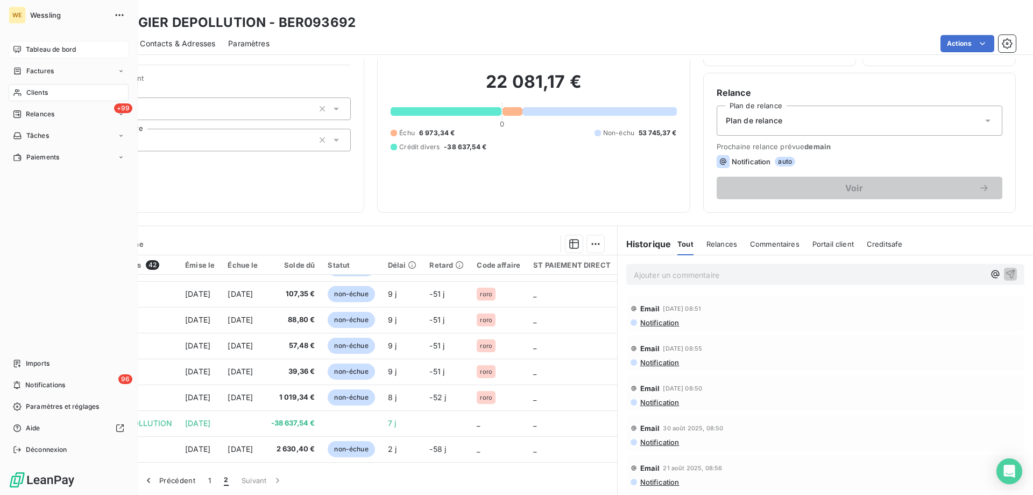
click at [44, 52] on span "Tableau de bord" at bounding box center [51, 50] width 50 height 10
